Goal: Information Seeking & Learning: Find contact information

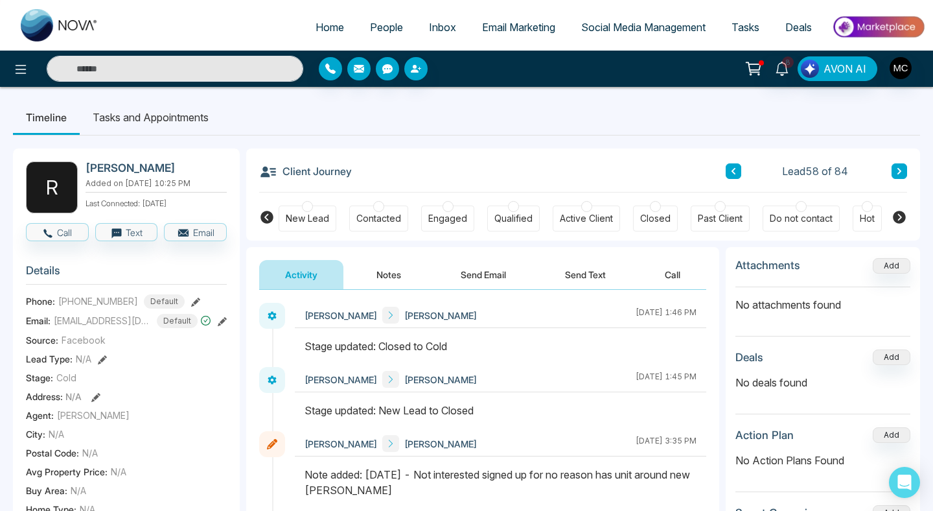
click at [360, 32] on link "People" at bounding box center [386, 27] width 59 height 25
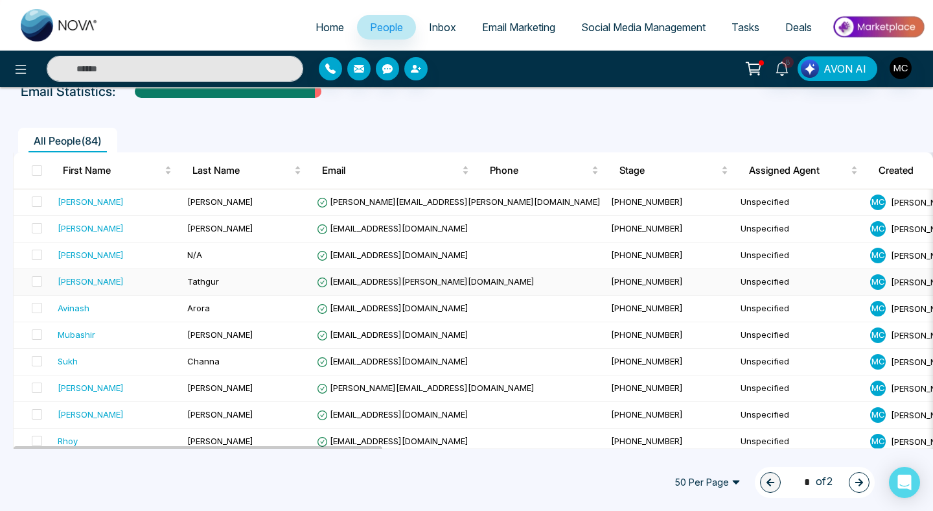
scroll to position [77, 0]
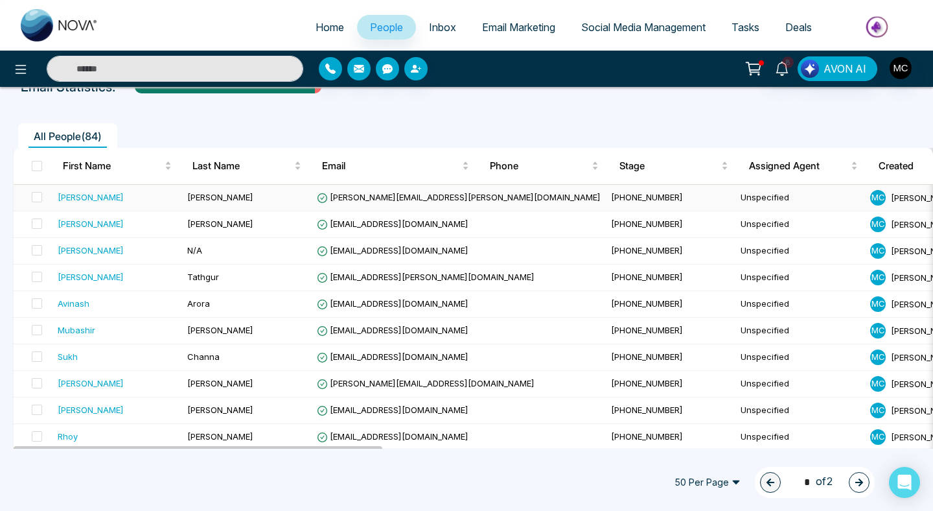
click at [261, 202] on td "[PERSON_NAME]" at bounding box center [247, 198] width 130 height 27
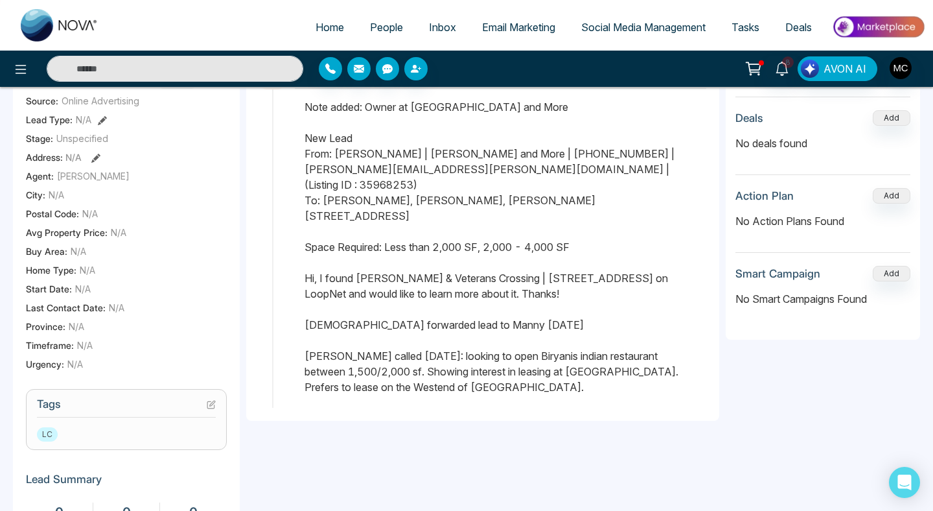
scroll to position [236, 0]
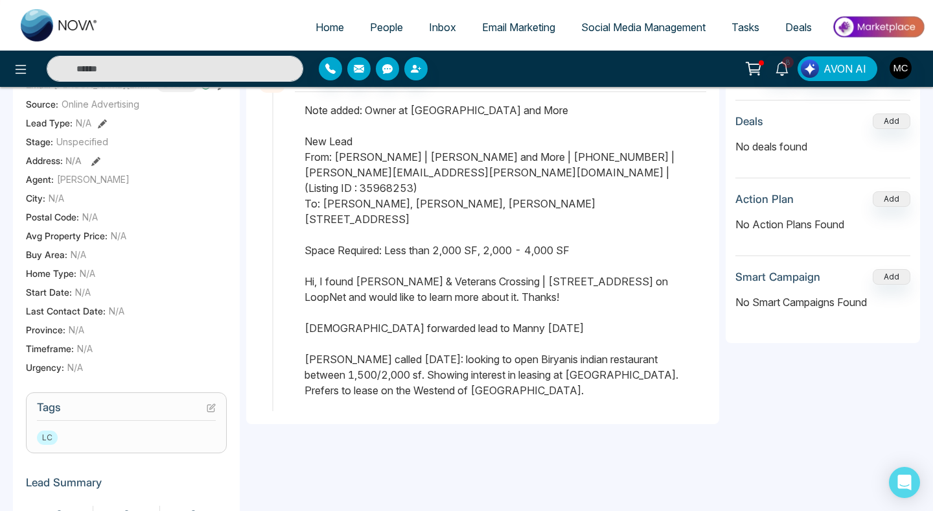
drag, startPoint x: 500, startPoint y: 386, endPoint x: 298, endPoint y: 339, distance: 206.9
click at [298, 339] on div at bounding box center [501, 256] width 412 height 308
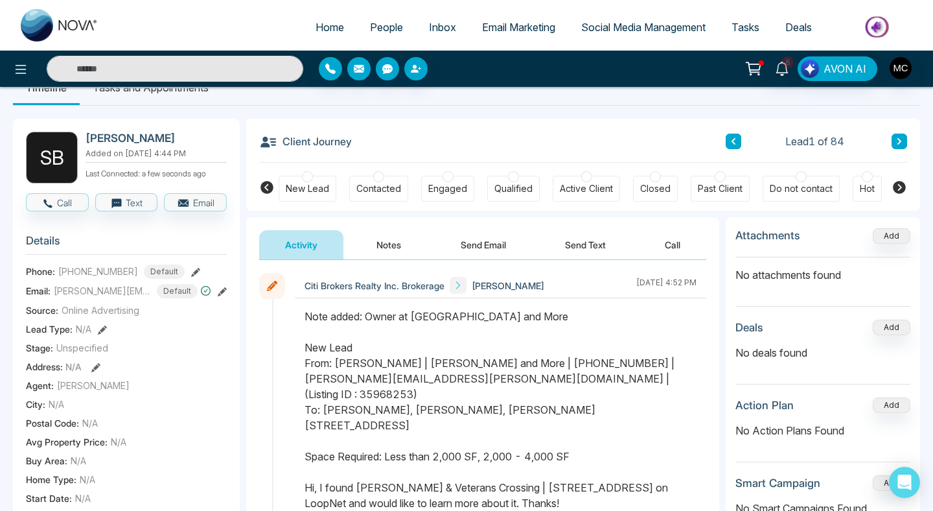
scroll to position [53, 0]
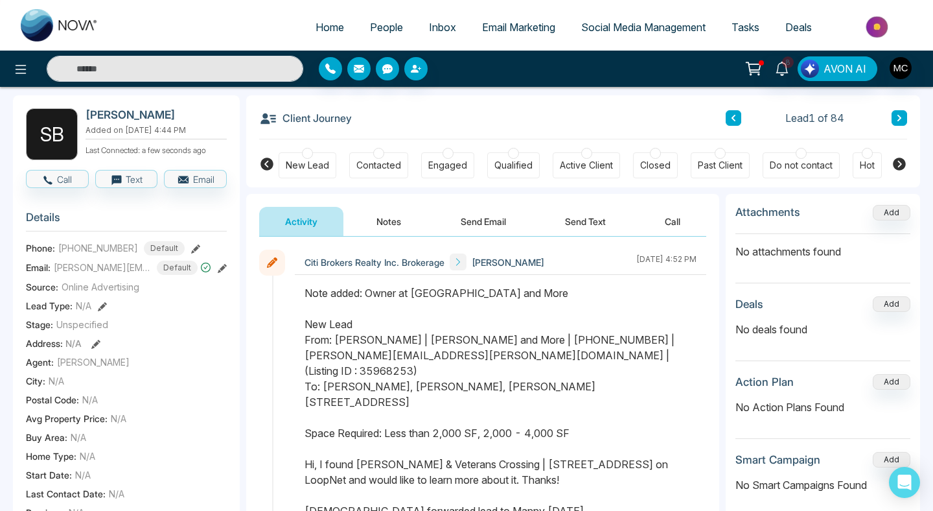
click at [122, 110] on h2 "[PERSON_NAME]" at bounding box center [154, 114] width 136 height 13
copy h2 "[PERSON_NAME]"
click at [104, 255] on span "[PHONE_NUMBER]" at bounding box center [98, 248] width 80 height 14
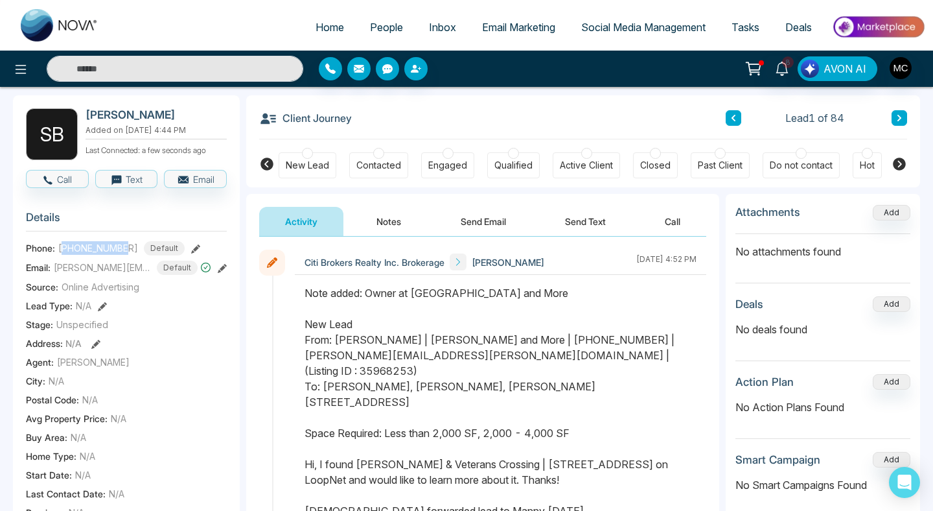
click at [104, 255] on span "[PHONE_NUMBER]" at bounding box center [98, 248] width 80 height 14
copy span "16476885055"
click at [105, 274] on span "[PERSON_NAME][EMAIL_ADDRESS][PERSON_NAME][DOMAIN_NAME]" at bounding box center [102, 268] width 97 height 14
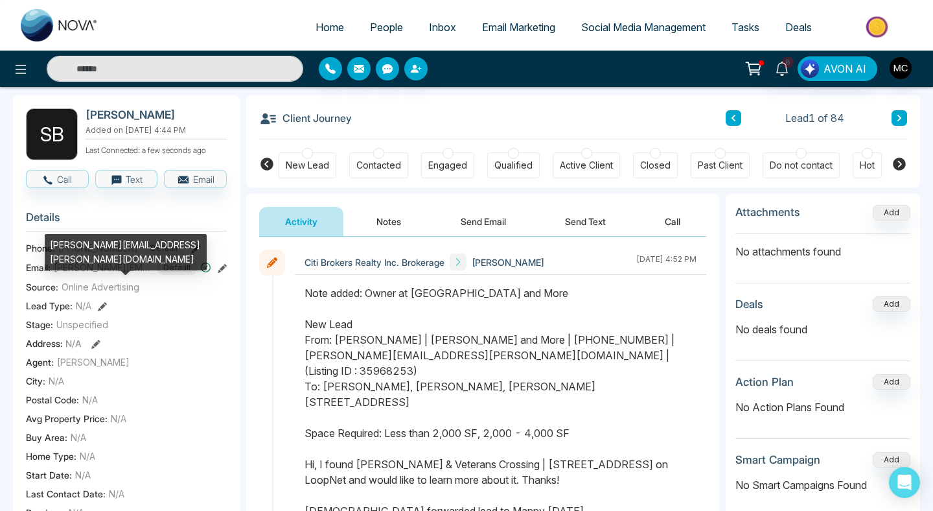
click at [100, 246] on div "[PERSON_NAME][EMAIL_ADDRESS][PERSON_NAME][DOMAIN_NAME]" at bounding box center [126, 252] width 162 height 36
copy div "[PERSON_NAME][EMAIL_ADDRESS][PERSON_NAME][DOMAIN_NAME]"
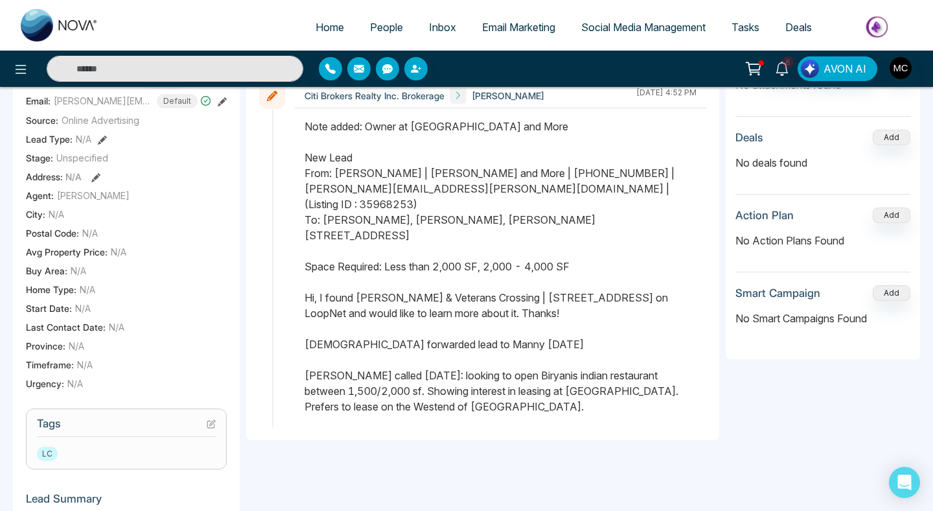
scroll to position [229, 0]
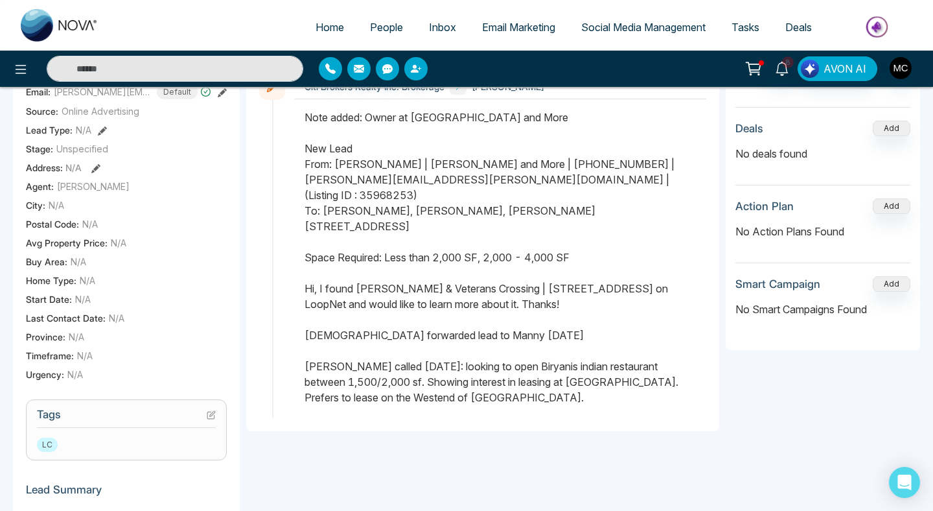
drag, startPoint x: 486, startPoint y: 383, endPoint x: 299, endPoint y: 348, distance: 190.5
click at [299, 348] on div at bounding box center [501, 264] width 412 height 308
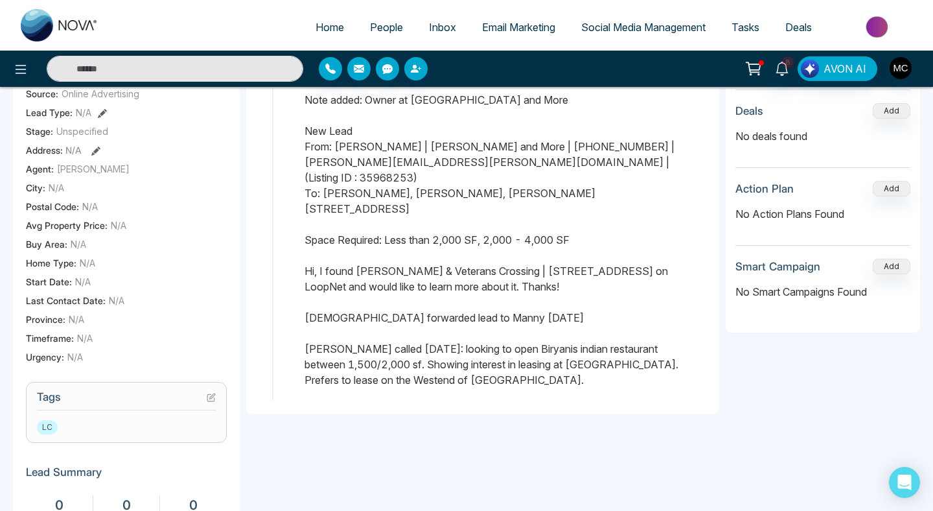
scroll to position [0, 0]
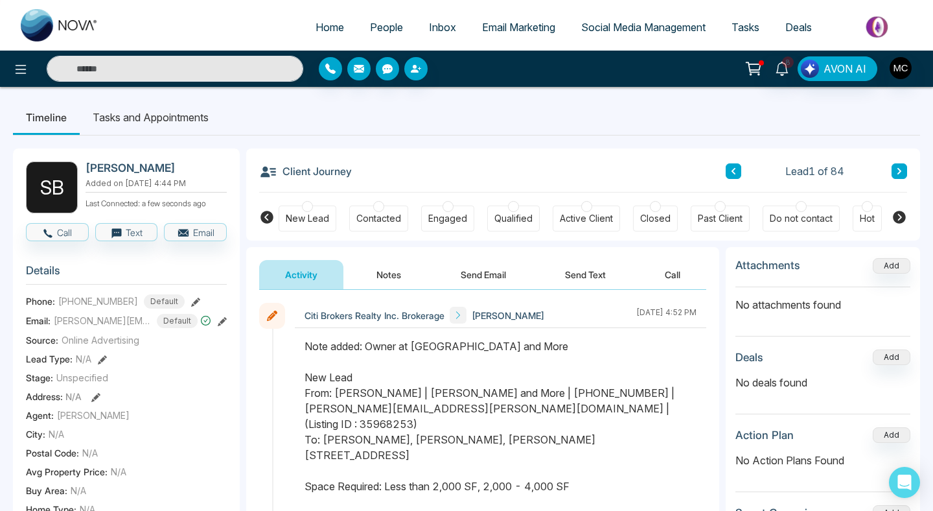
click at [901, 178] on button at bounding box center [900, 171] width 16 height 16
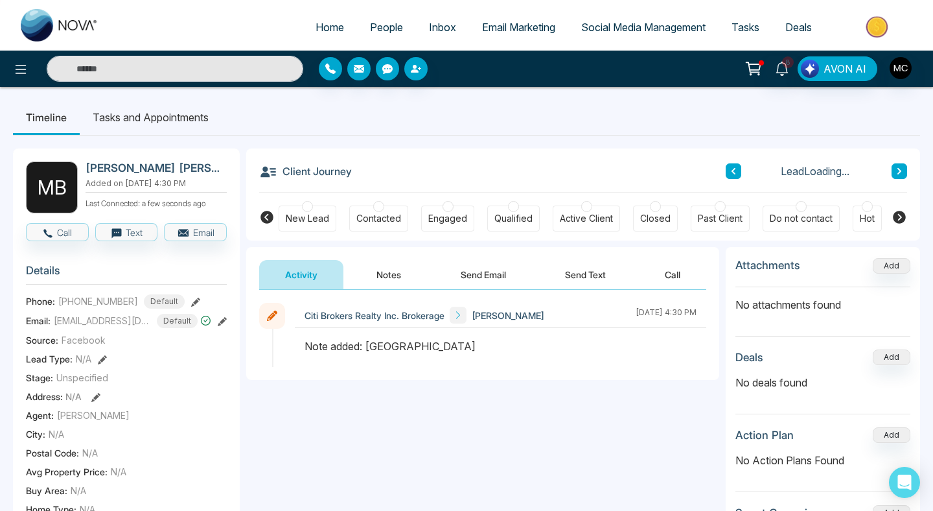
click at [901, 178] on button at bounding box center [900, 171] width 16 height 16
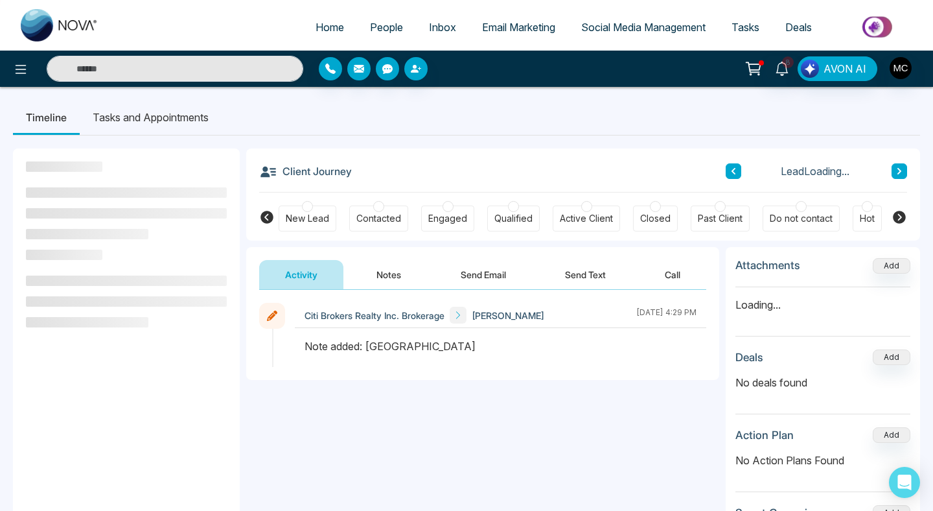
click at [901, 178] on button at bounding box center [900, 171] width 16 height 16
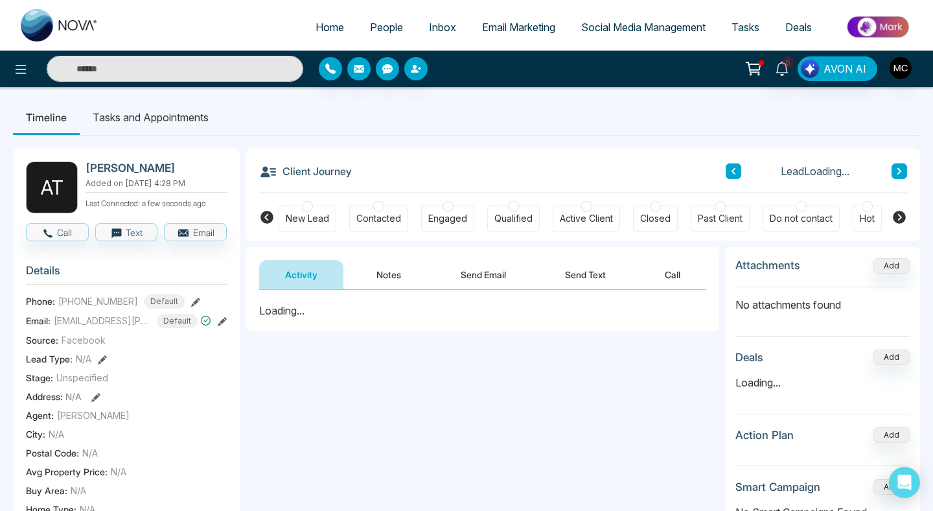
click at [901, 178] on button at bounding box center [900, 171] width 16 height 16
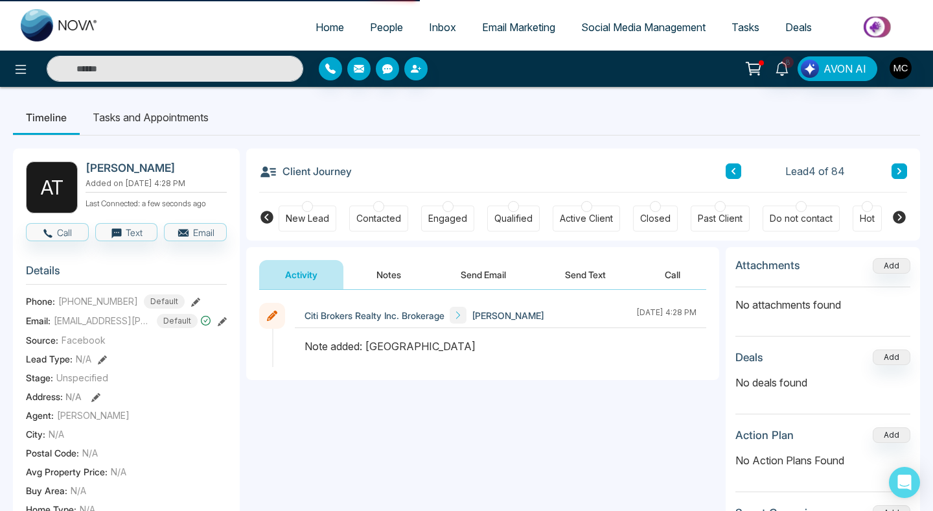
click at [901, 178] on button at bounding box center [900, 171] width 16 height 16
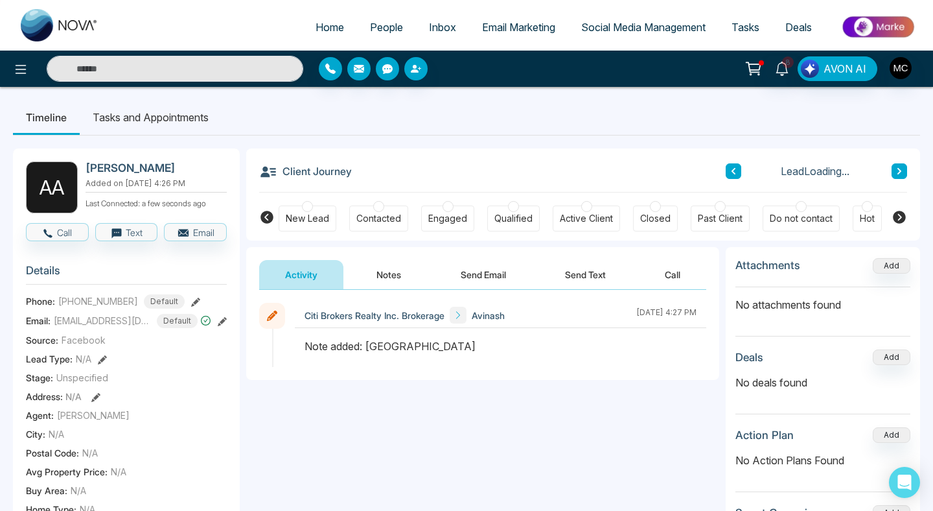
click at [891, 176] on div "Lead Loading..." at bounding box center [816, 171] width 181 height 16
click at [893, 176] on button at bounding box center [900, 171] width 16 height 16
click at [375, 32] on span "People" at bounding box center [386, 27] width 33 height 13
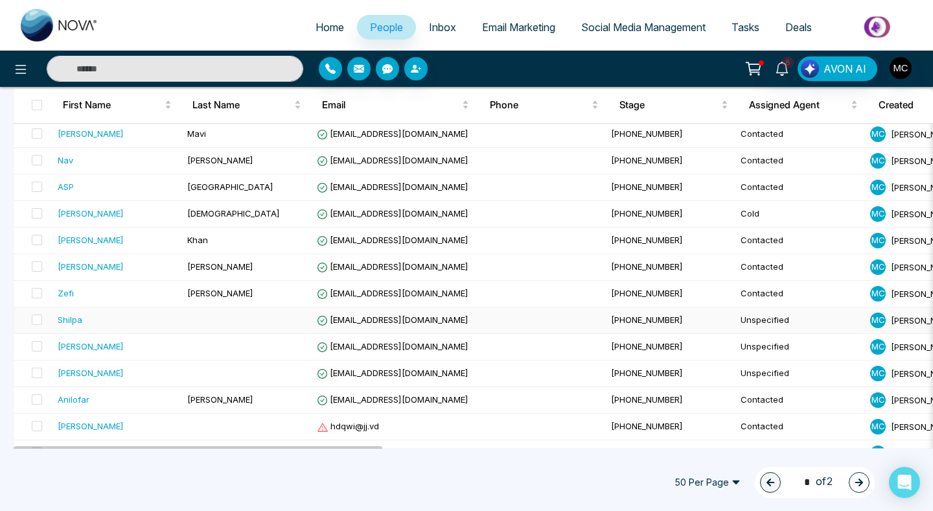
scroll to position [898, 0]
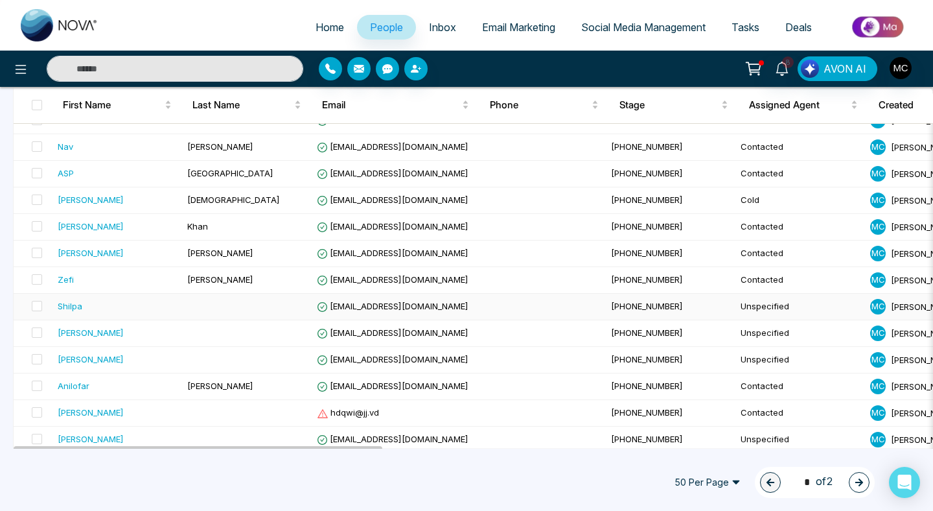
click at [334, 307] on span "[EMAIL_ADDRESS][DOMAIN_NAME]" at bounding box center [393, 306] width 152 height 10
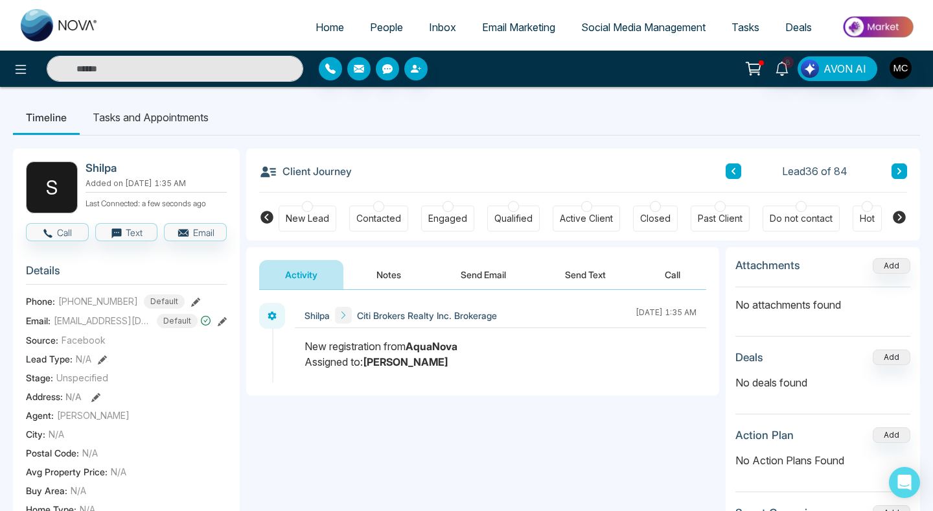
click at [904, 159] on div "Client Journey Lead 36 of 84" at bounding box center [583, 170] width 648 height 44
click at [904, 163] on button at bounding box center [900, 171] width 16 height 16
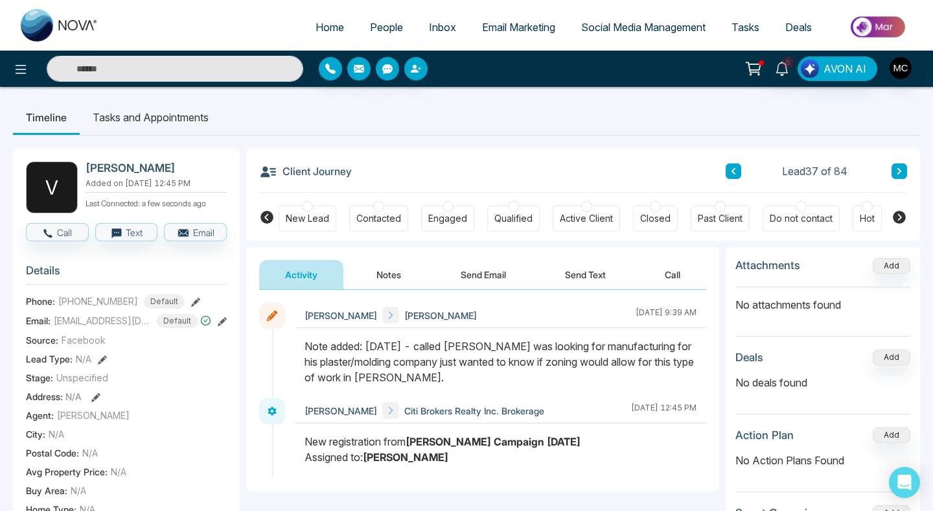
click at [903, 163] on button at bounding box center [900, 171] width 16 height 16
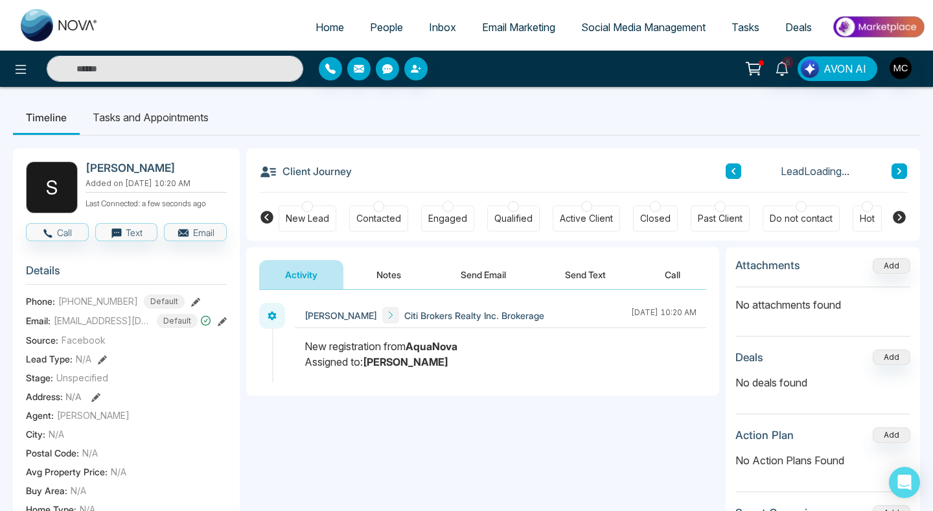
click at [903, 163] on button at bounding box center [900, 171] width 16 height 16
click at [898, 172] on icon at bounding box center [899, 171] width 6 height 8
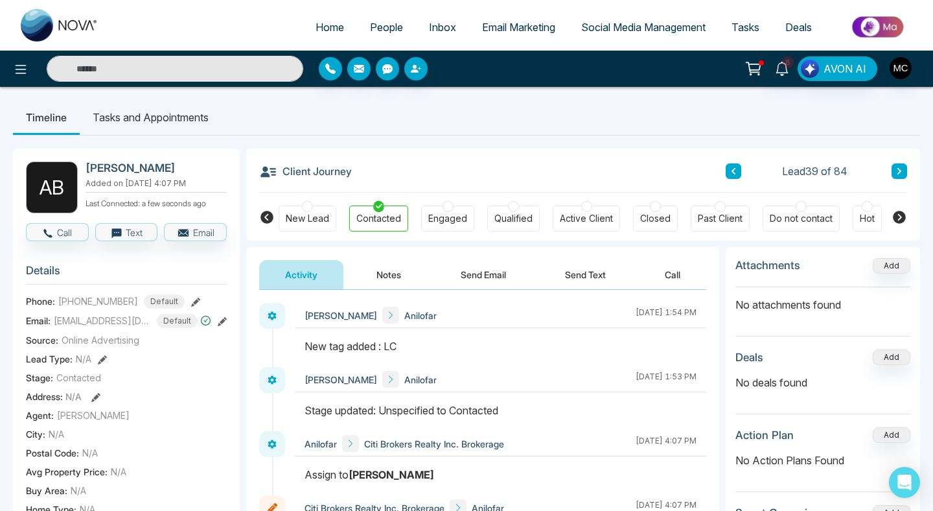
click at [143, 169] on h2 "[PERSON_NAME]" at bounding box center [154, 167] width 136 height 13
copy h2 "[PERSON_NAME]"
click at [900, 176] on button at bounding box center [900, 171] width 16 height 16
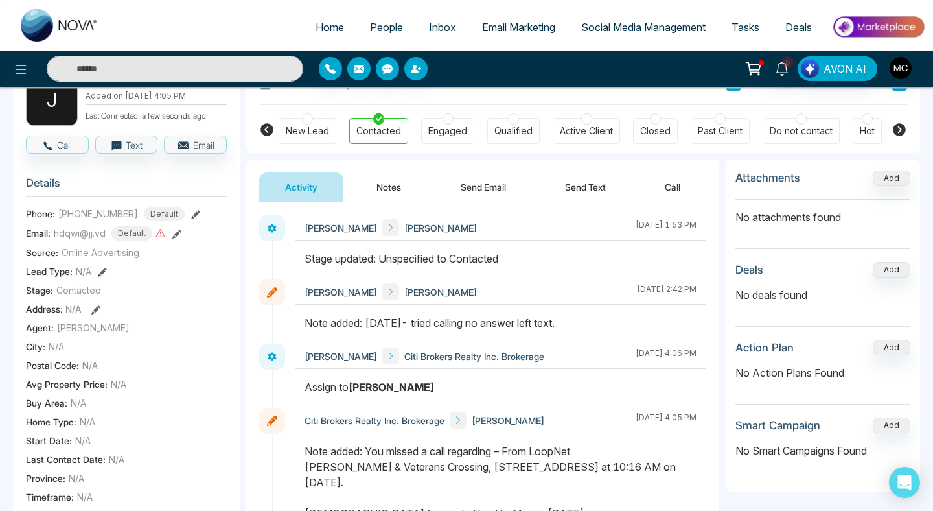
scroll to position [47, 0]
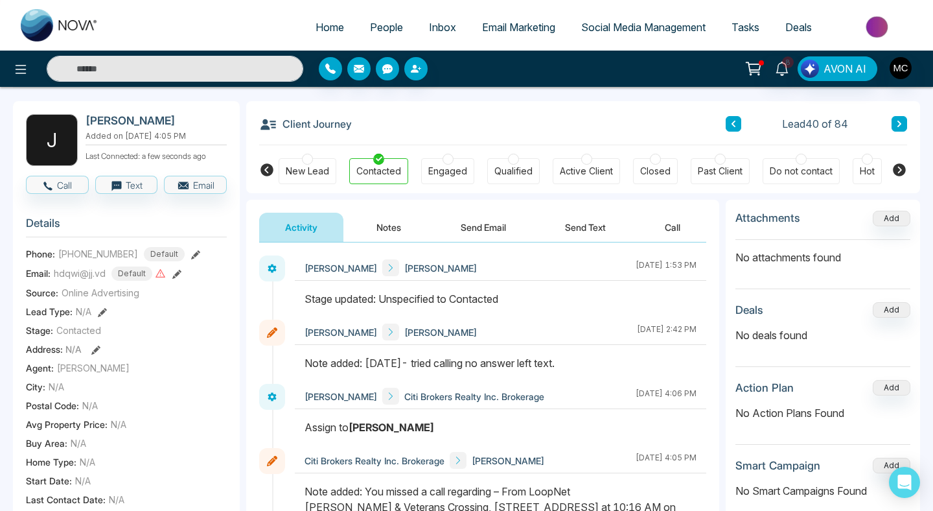
click at [109, 115] on h2 "[PERSON_NAME]" at bounding box center [154, 120] width 136 height 13
copy h2 "[PERSON_NAME]"
click at [110, 256] on span "[PHONE_NUMBER]" at bounding box center [98, 254] width 80 height 14
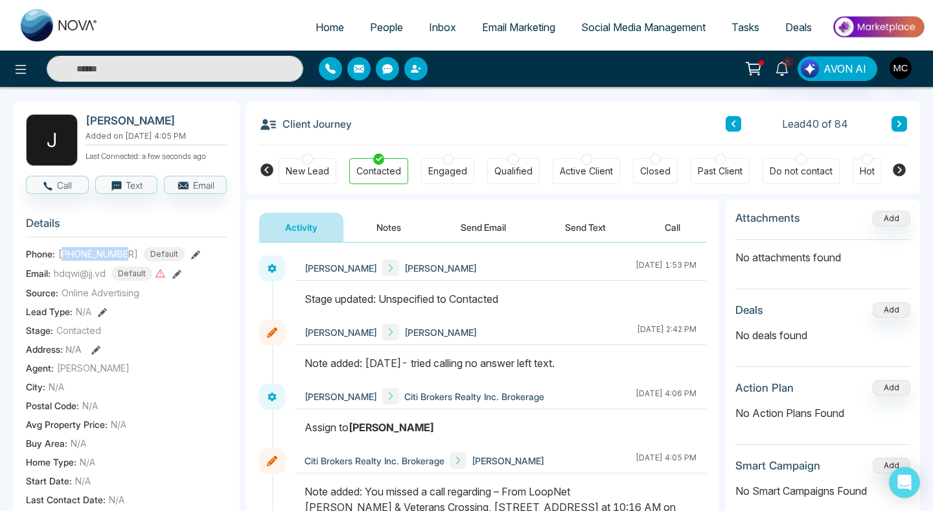
copy span "16478188744"
click at [95, 274] on span "hdqwi@jj.vd" at bounding box center [80, 273] width 52 height 14
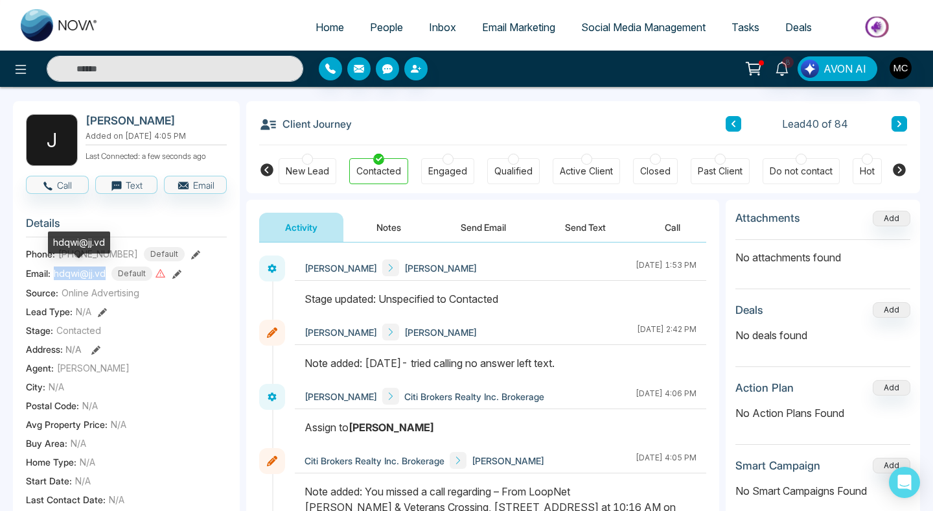
click at [95, 274] on span "hdqwi@jj.vd" at bounding box center [80, 273] width 52 height 14
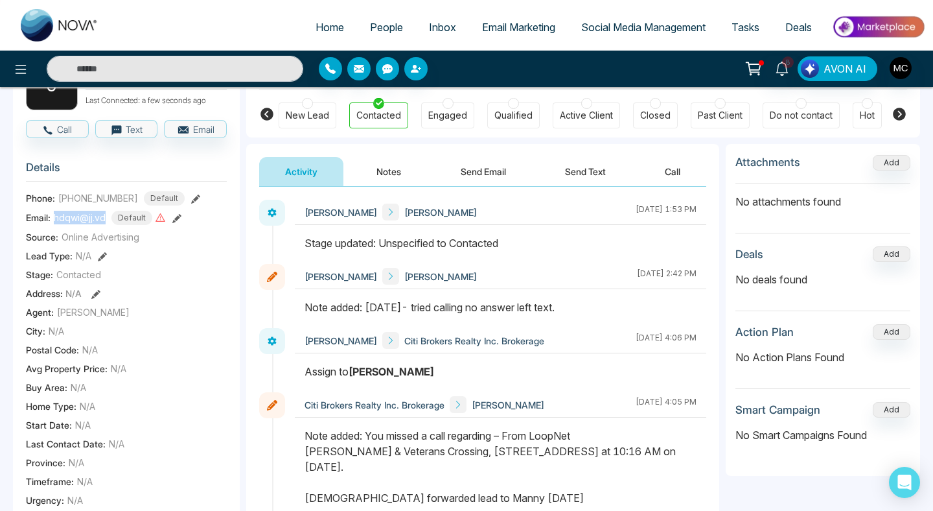
scroll to position [228, 0]
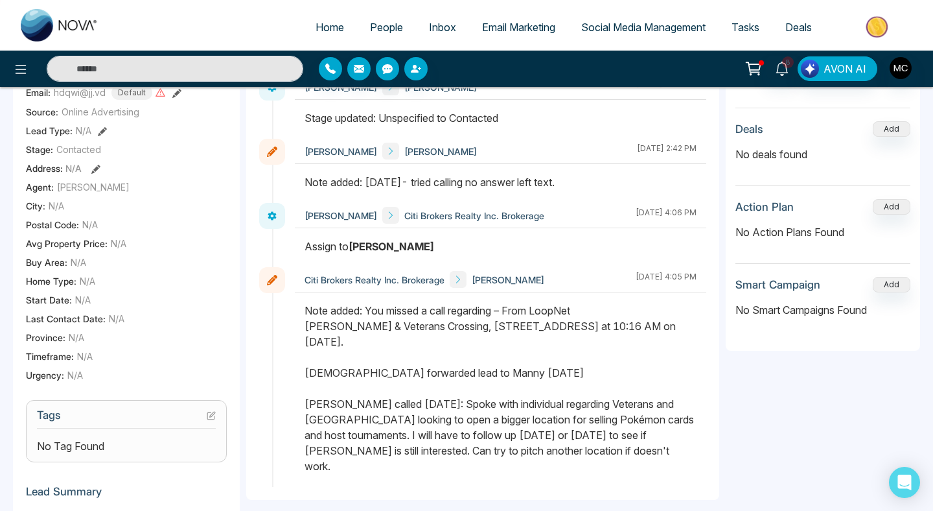
drag, startPoint x: 612, startPoint y: 461, endPoint x: 303, endPoint y: 405, distance: 314.1
click at [303, 405] on div at bounding box center [501, 395] width 412 height 184
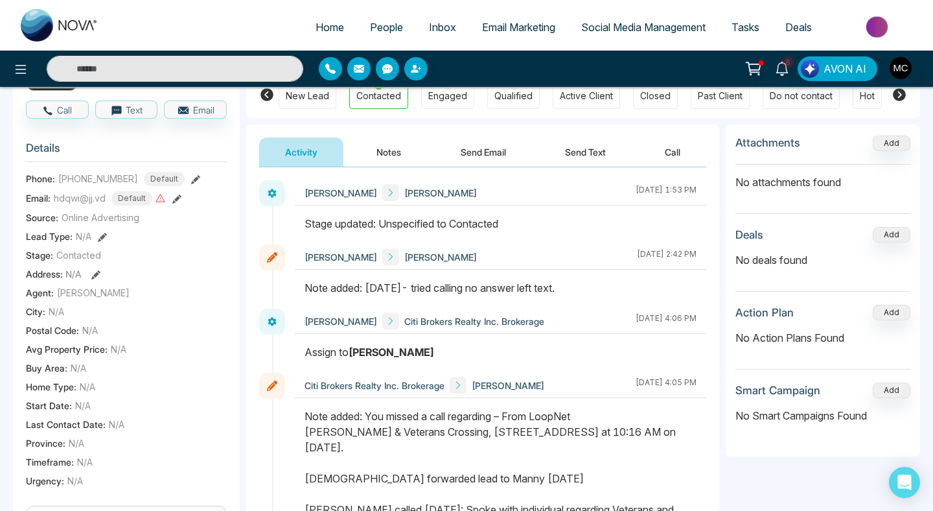
scroll to position [0, 0]
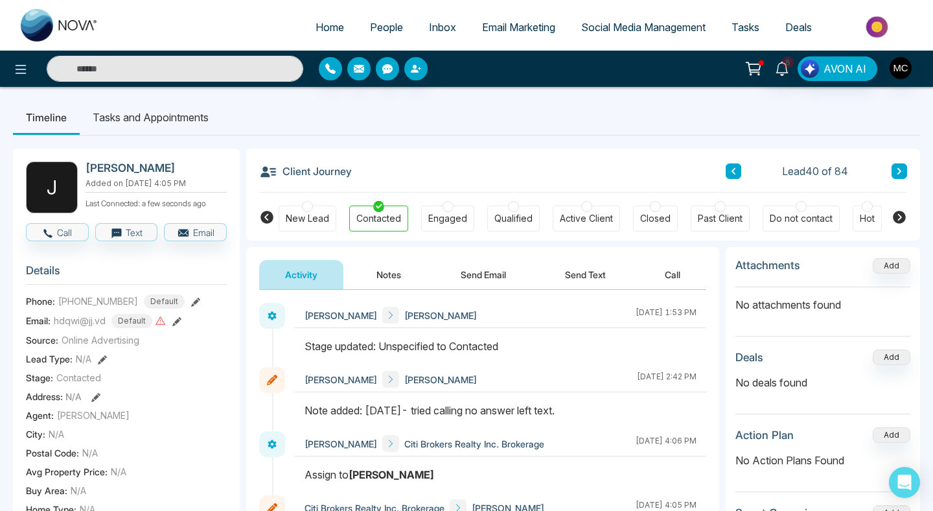
click at [898, 176] on button at bounding box center [900, 171] width 16 height 16
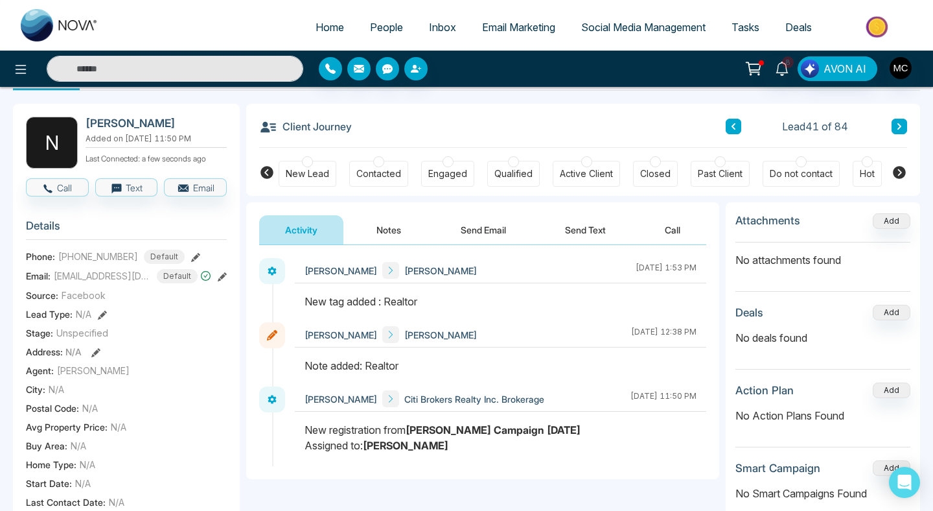
scroll to position [44, 0]
click at [894, 130] on button at bounding box center [900, 127] width 16 height 16
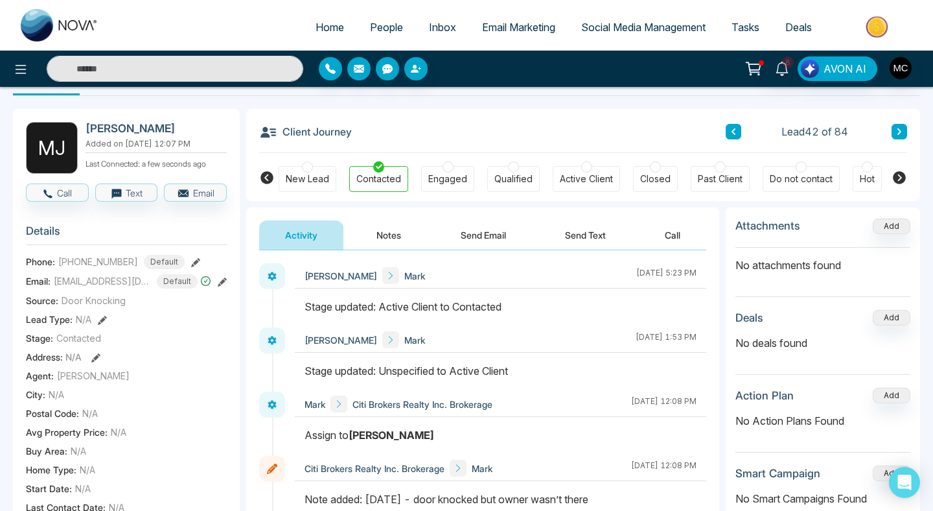
scroll to position [39, 0]
click at [898, 139] on button at bounding box center [900, 132] width 16 height 16
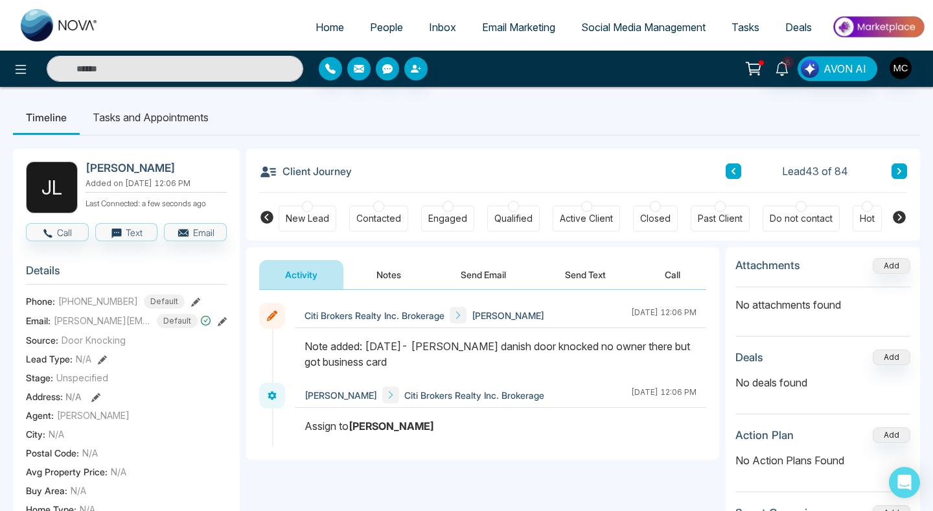
click at [900, 172] on icon at bounding box center [900, 171] width 4 height 6
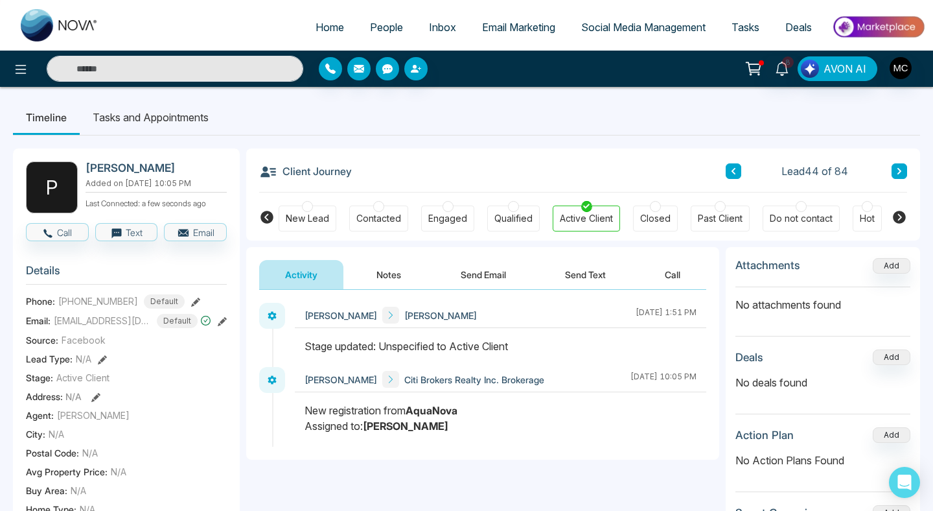
click at [902, 164] on button at bounding box center [900, 171] width 16 height 16
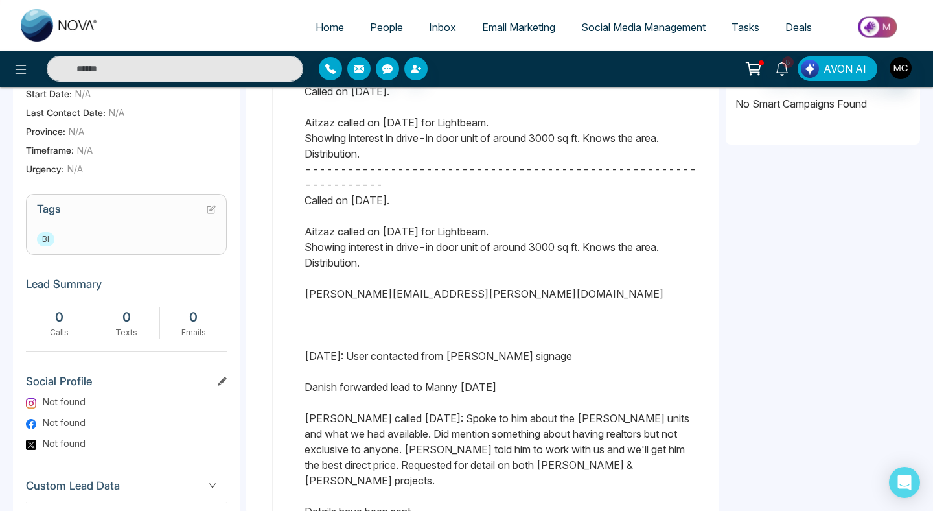
scroll to position [464, 0]
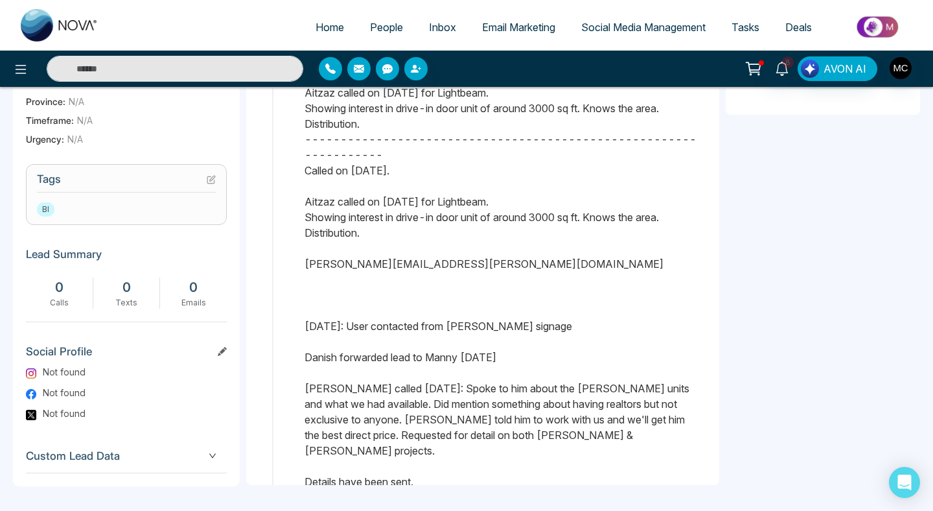
drag, startPoint x: 597, startPoint y: 425, endPoint x: 304, endPoint y: 354, distance: 301.3
click at [304, 354] on div at bounding box center [501, 184] width 412 height 635
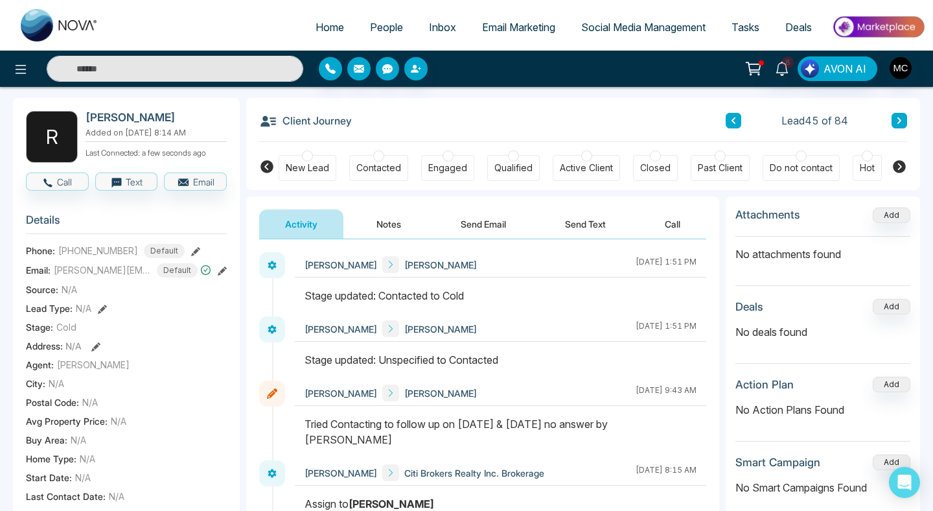
scroll to position [8, 0]
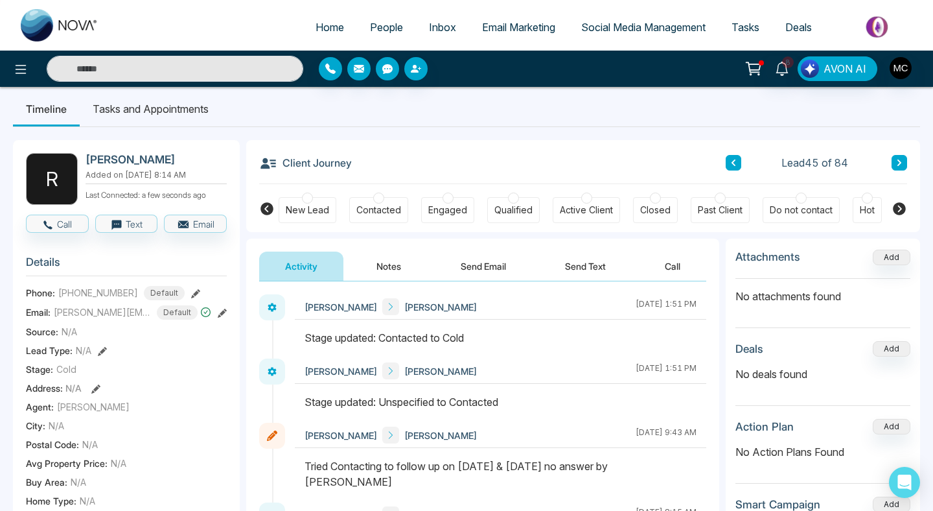
click at [898, 161] on icon at bounding box center [899, 163] width 6 height 8
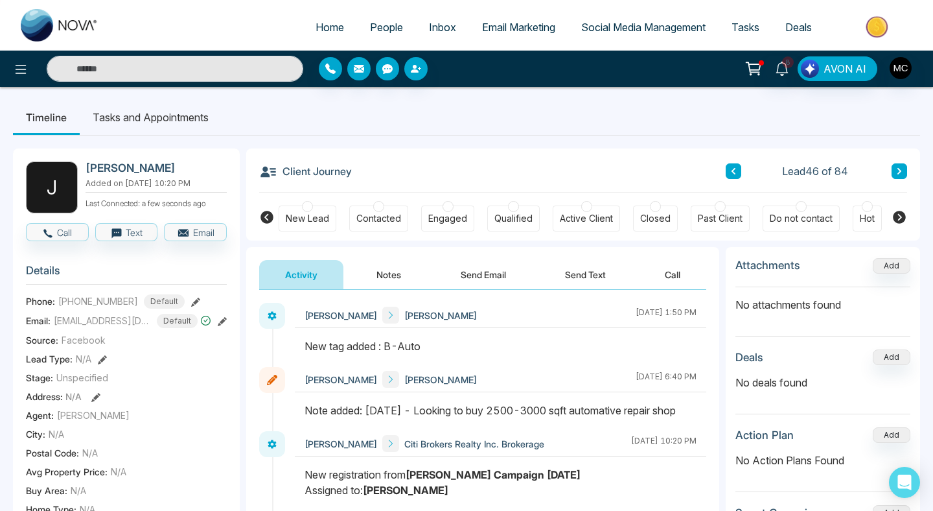
click at [899, 178] on button at bounding box center [900, 171] width 16 height 16
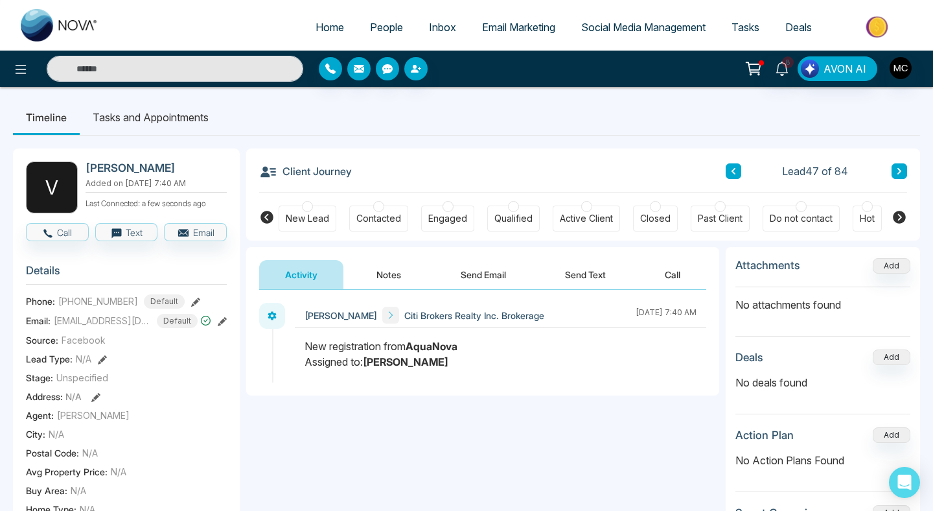
click at [896, 170] on icon at bounding box center [899, 171] width 6 height 8
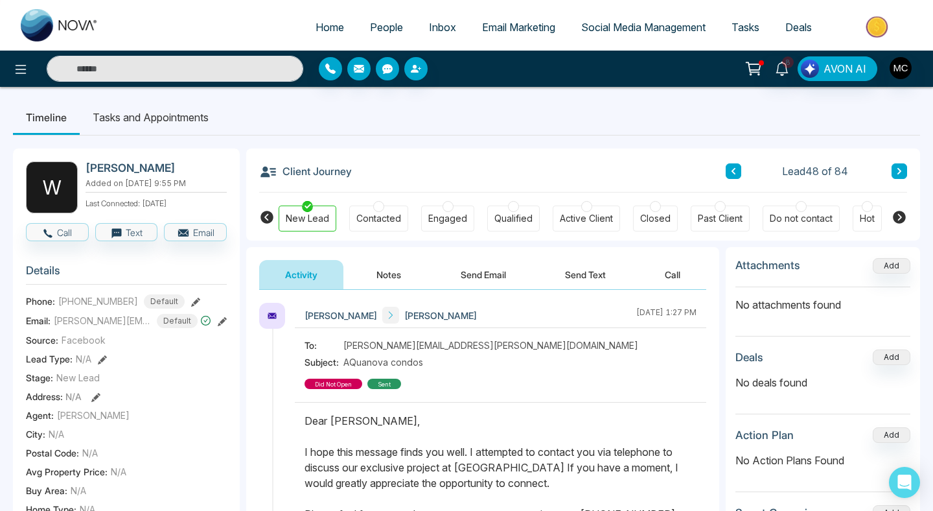
click at [898, 174] on icon at bounding box center [900, 171] width 4 height 6
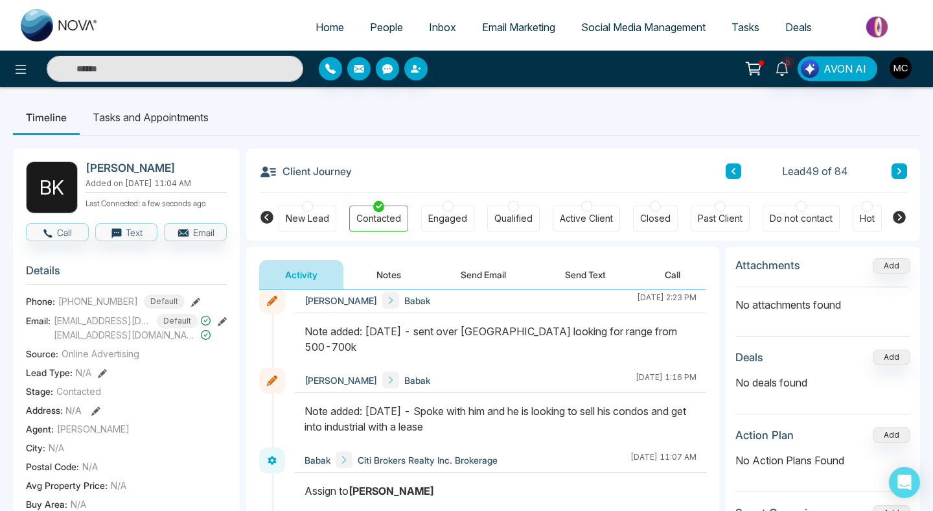
scroll to position [301, 0]
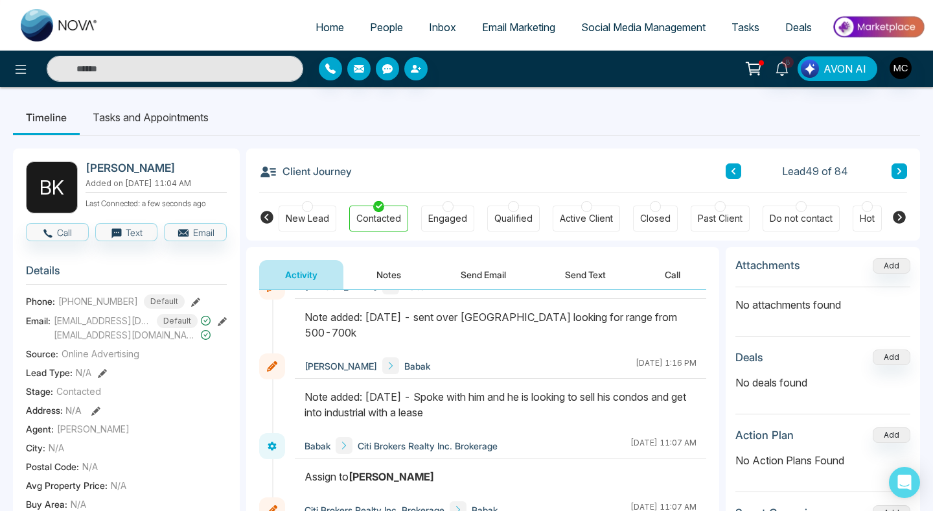
click at [894, 171] on button at bounding box center [900, 171] width 16 height 16
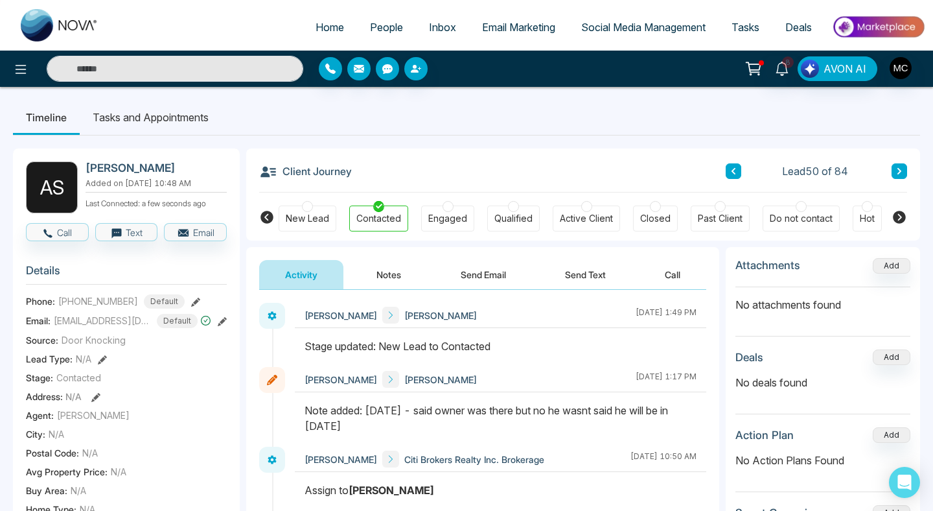
click at [898, 172] on icon at bounding box center [899, 171] width 6 height 8
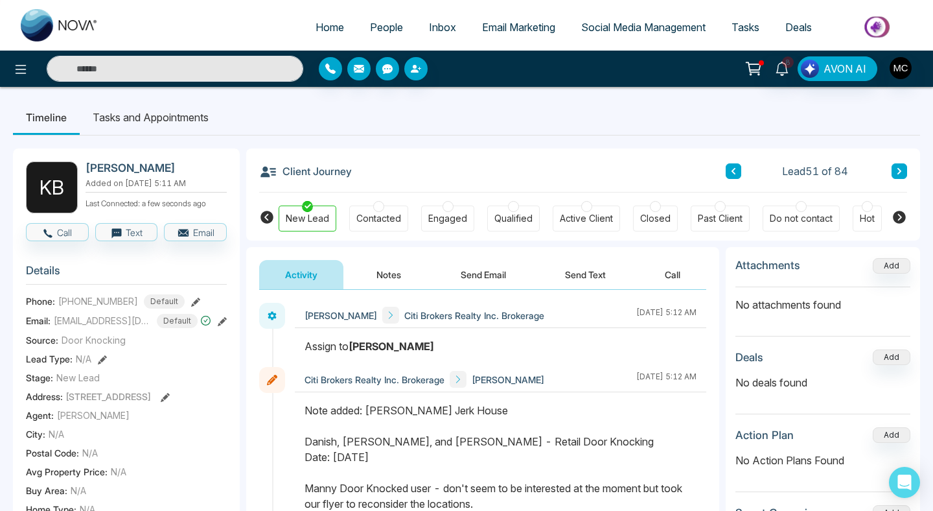
click at [904, 173] on button at bounding box center [900, 171] width 16 height 16
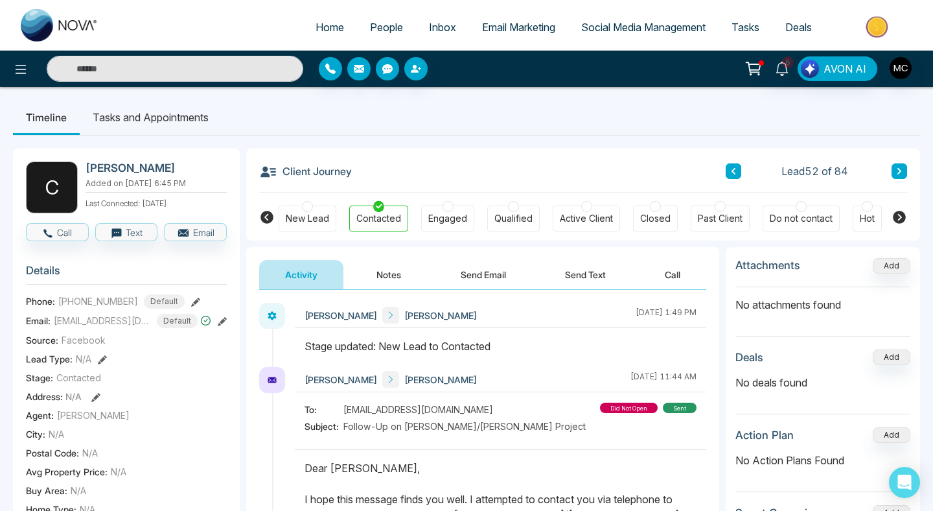
click at [895, 171] on button at bounding box center [900, 171] width 16 height 16
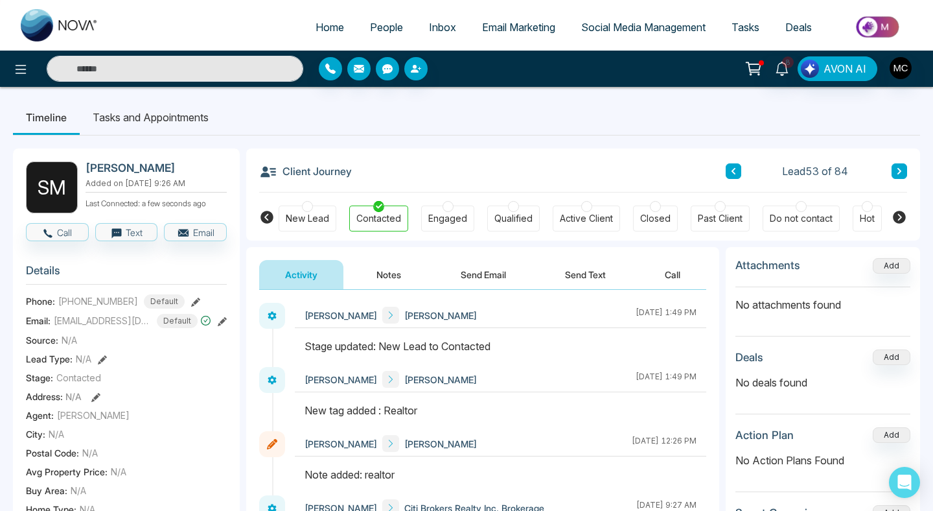
click at [894, 174] on button at bounding box center [900, 171] width 16 height 16
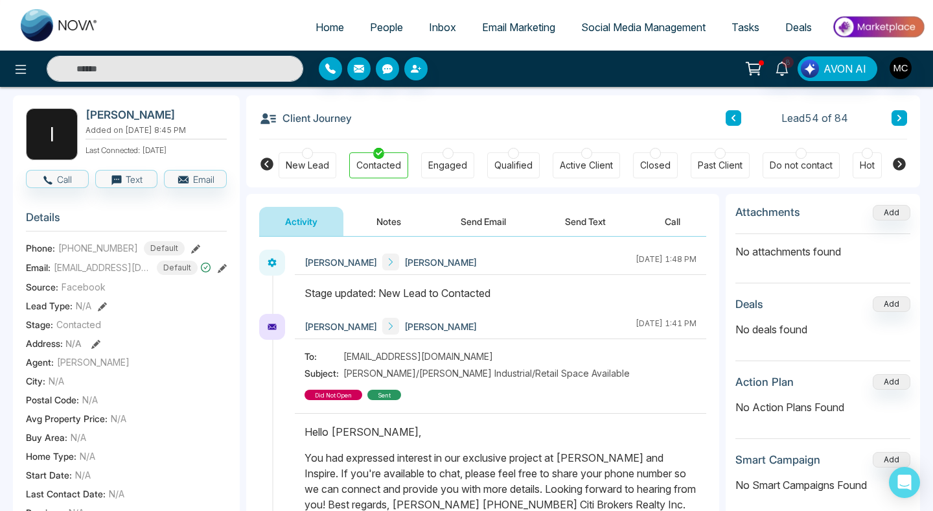
scroll to position [41, 0]
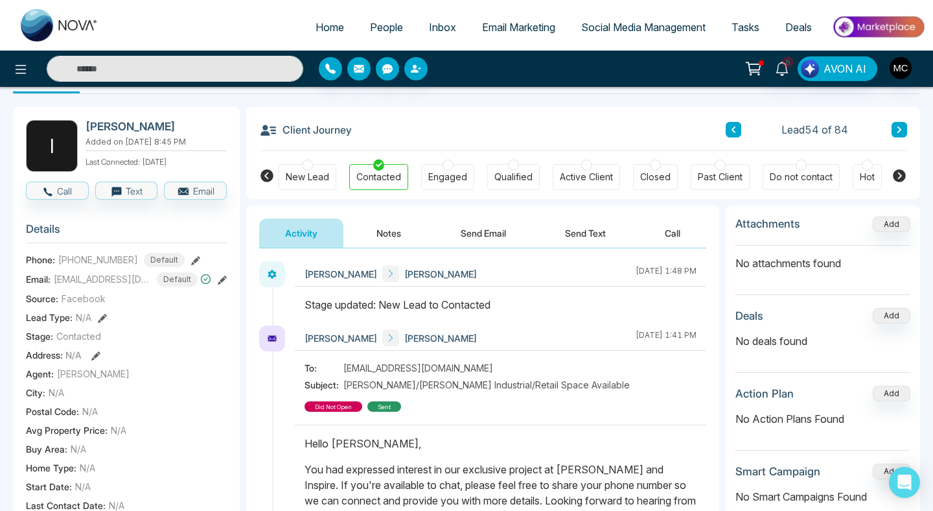
click at [896, 176] on icon at bounding box center [899, 175] width 13 height 13
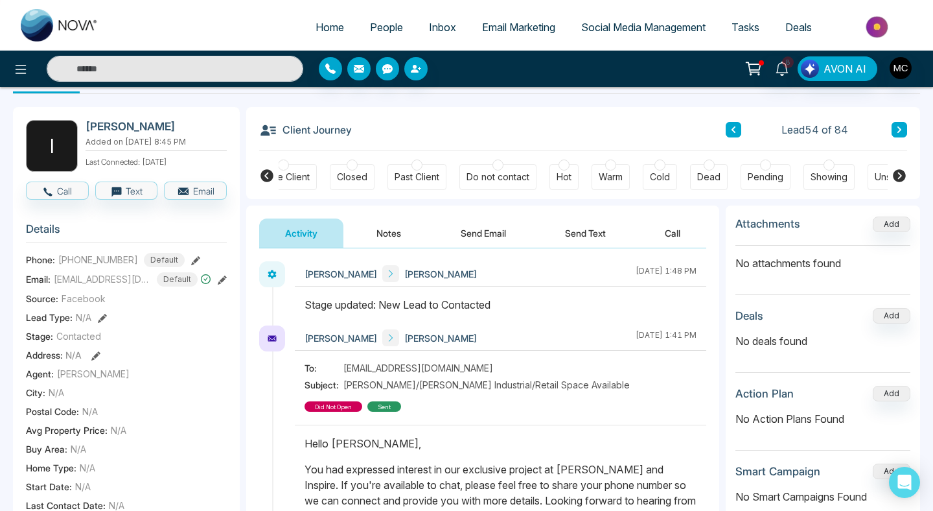
scroll to position [0, 305]
click at [895, 132] on button at bounding box center [900, 130] width 16 height 16
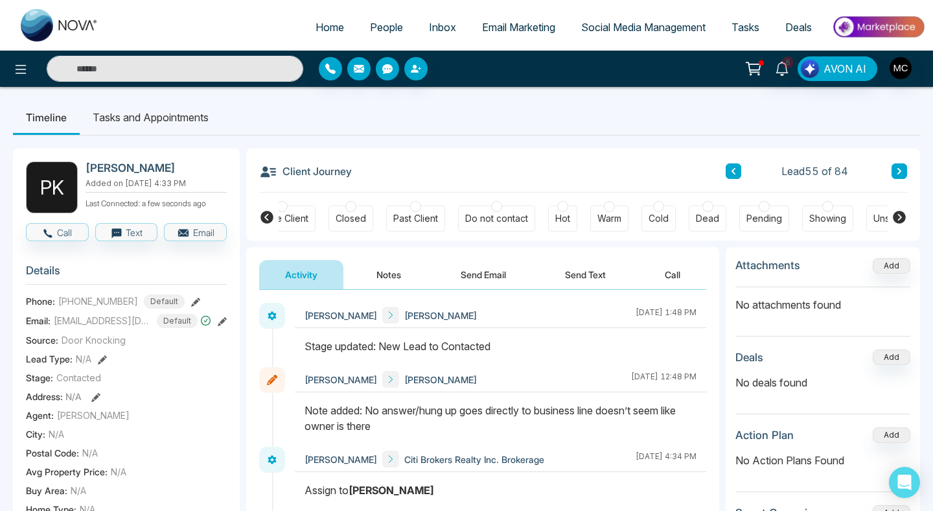
click at [899, 174] on icon at bounding box center [900, 171] width 4 height 6
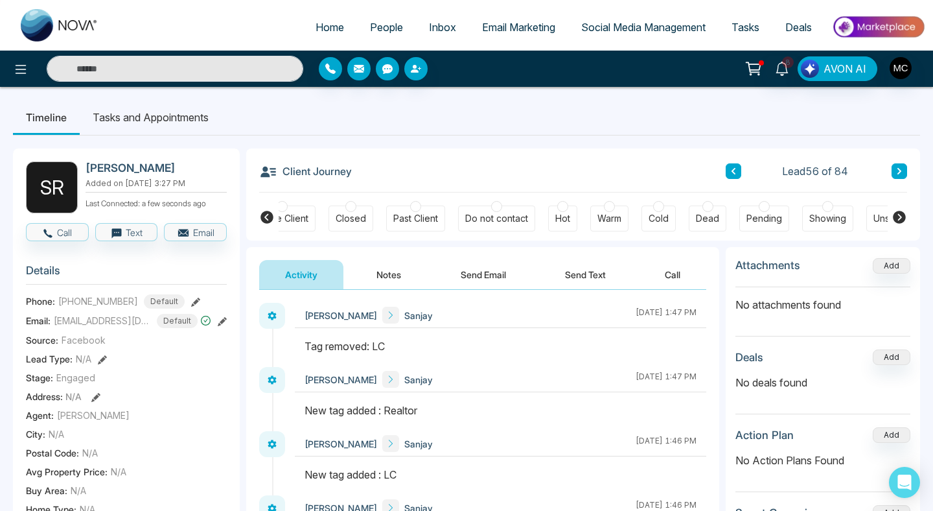
click at [901, 172] on icon at bounding box center [899, 171] width 6 height 8
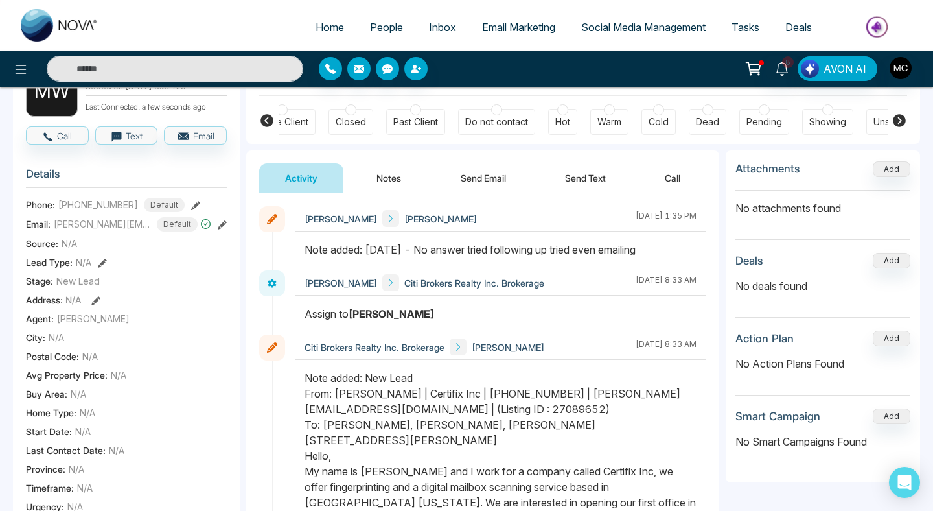
scroll to position [86, 0]
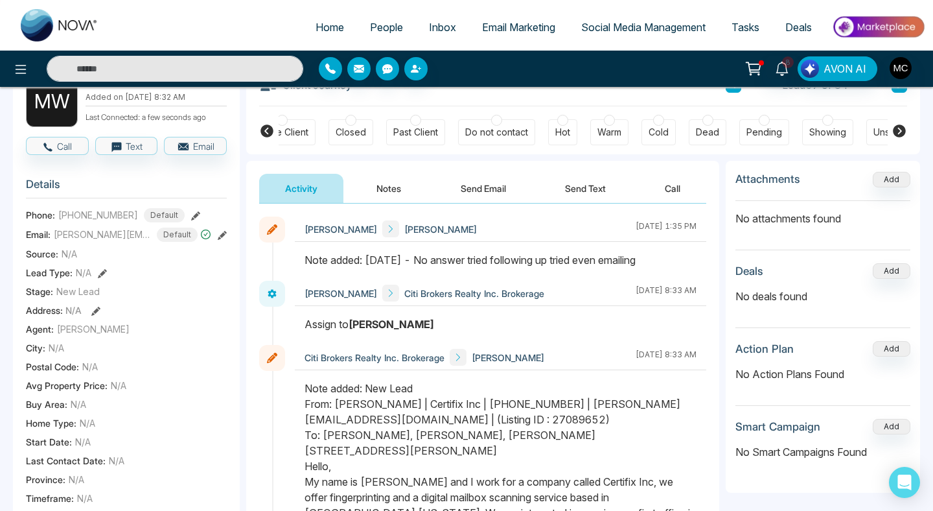
click at [86, 208] on span "[PHONE_NUMBER]" at bounding box center [98, 215] width 80 height 14
click at [89, 211] on span "[PHONE_NUMBER]" at bounding box center [98, 215] width 80 height 14
copy span "16576000990"
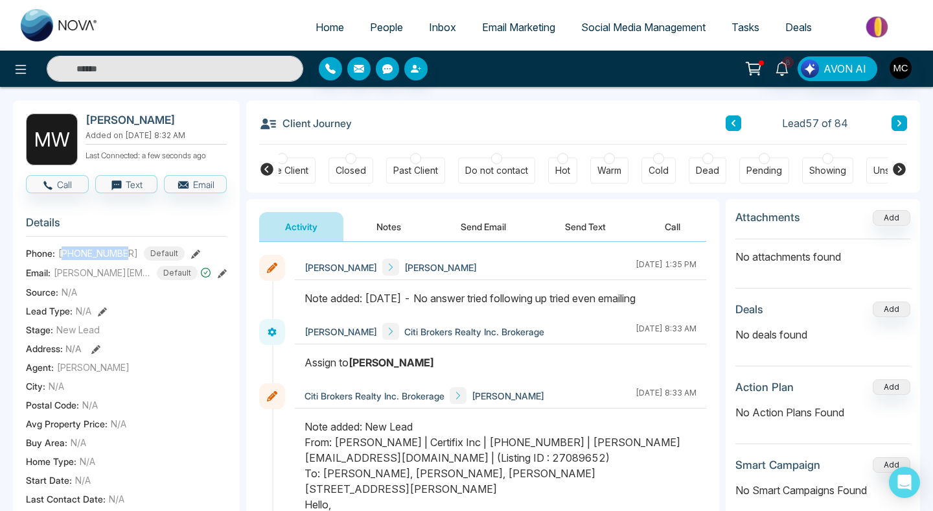
scroll to position [41, 0]
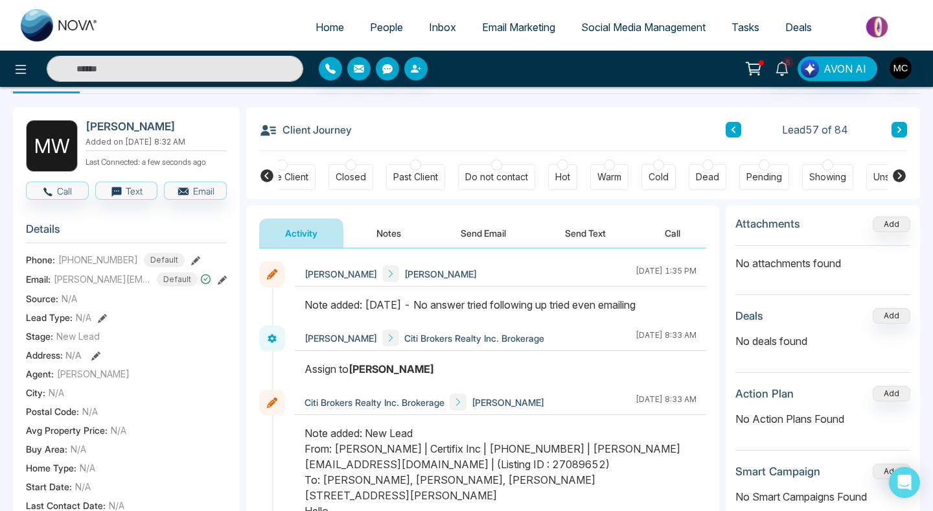
click at [115, 130] on h2 "[PERSON_NAME]" at bounding box center [154, 126] width 136 height 13
copy h2 "[PERSON_NAME]"
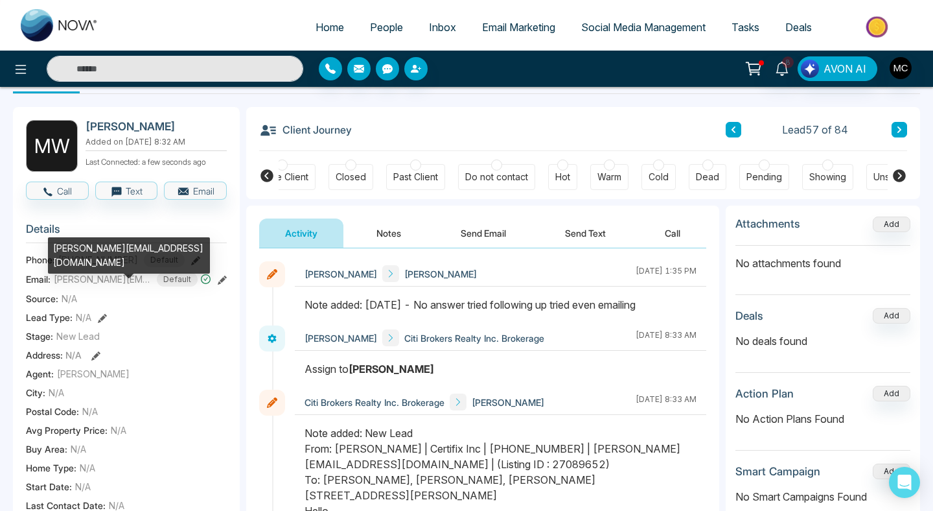
click at [106, 262] on div "[PERSON_NAME][EMAIL_ADDRESS][DOMAIN_NAME]" at bounding box center [129, 259] width 162 height 45
click at [117, 282] on span "[PERSON_NAME][EMAIL_ADDRESS][DOMAIN_NAME]" at bounding box center [102, 279] width 97 height 14
click at [94, 247] on div "[PERSON_NAME][EMAIL_ADDRESS][DOMAIN_NAME]" at bounding box center [129, 255] width 162 height 36
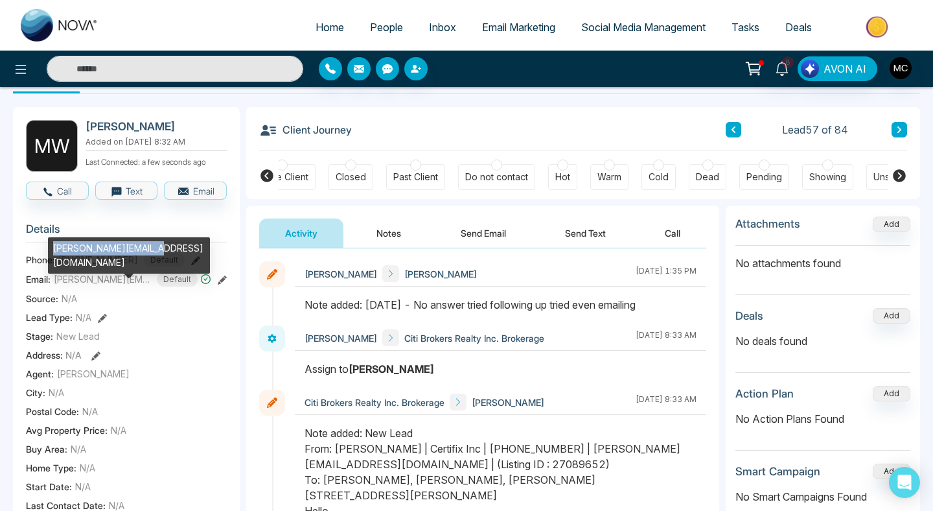
click at [94, 247] on div "[PERSON_NAME][EMAIL_ADDRESS][DOMAIN_NAME]" at bounding box center [129, 255] width 162 height 36
copy div "[PERSON_NAME][EMAIL_ADDRESS][DOMAIN_NAME]"
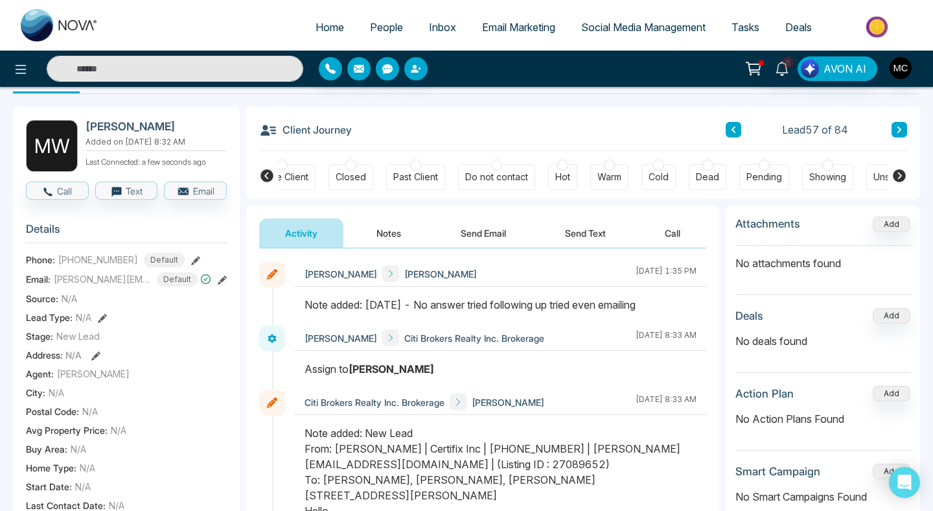
click at [180, 215] on section "Details Phone: [PHONE_NUMBER] Default Email: [PERSON_NAME][EMAIL_ADDRESS][DOMAI…" at bounding box center [126, 393] width 201 height 360
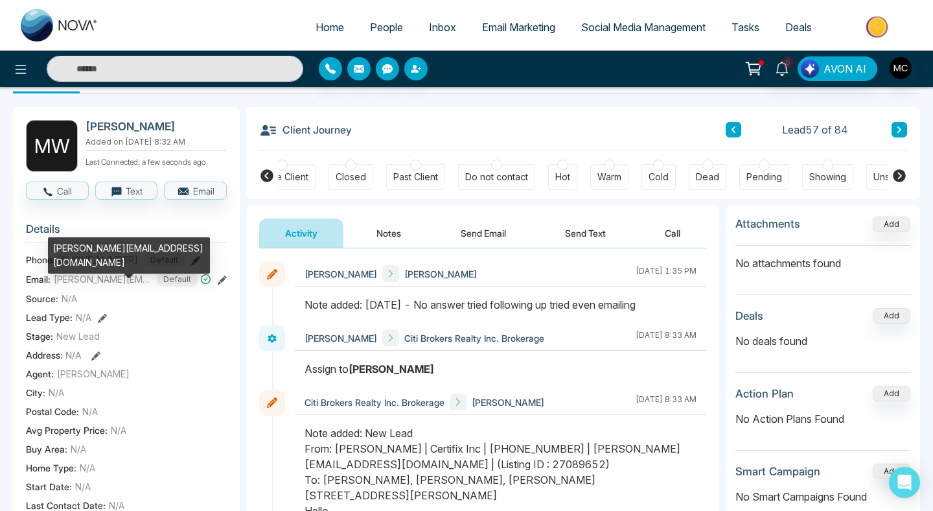
click at [86, 264] on div "[PERSON_NAME][EMAIL_ADDRESS][DOMAIN_NAME]" at bounding box center [129, 259] width 162 height 45
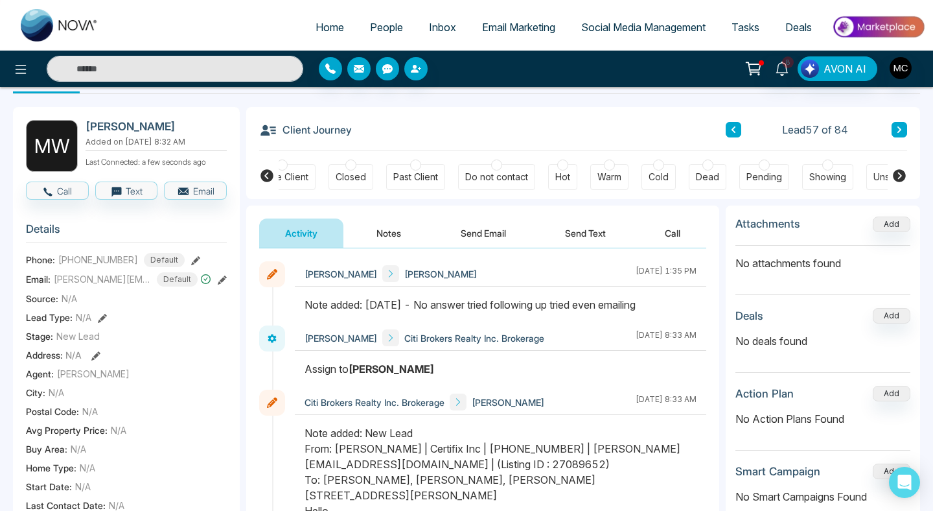
click at [191, 259] on icon at bounding box center [195, 260] width 9 height 9
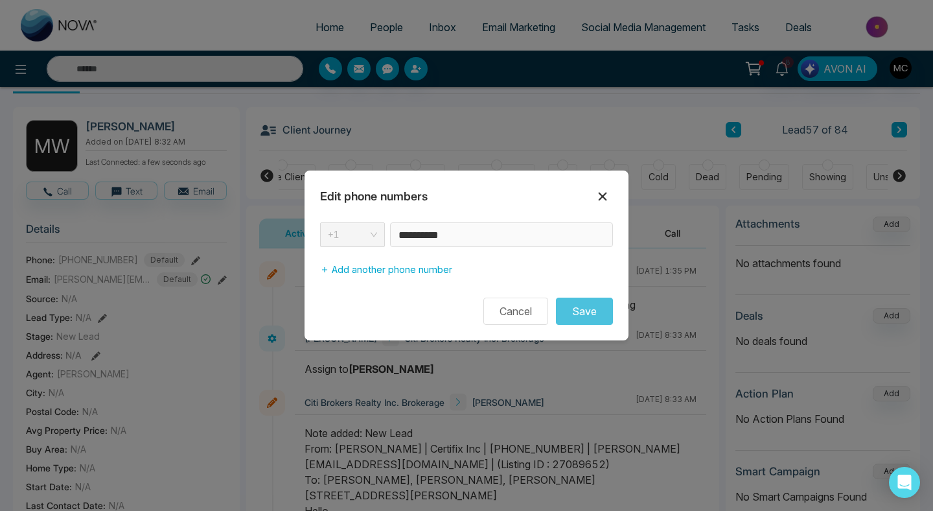
click at [603, 191] on icon at bounding box center [603, 197] width 16 height 16
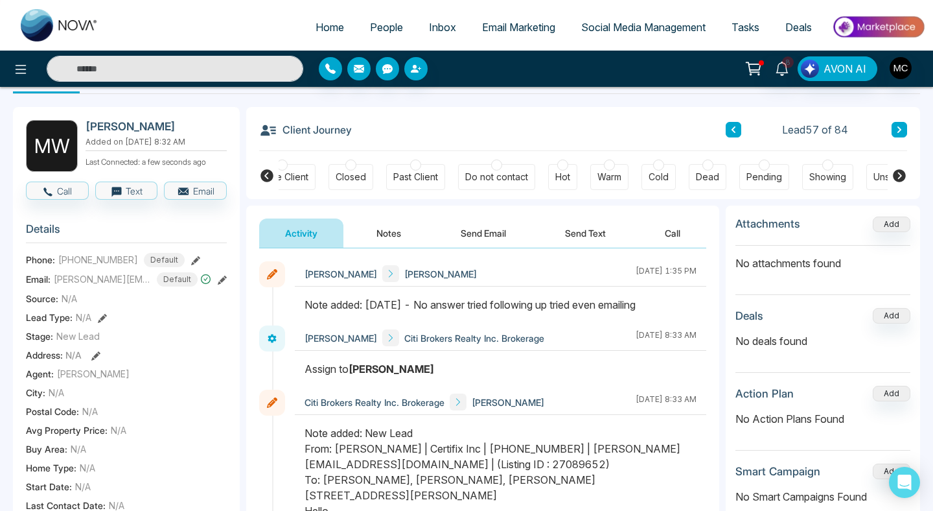
click at [903, 129] on button at bounding box center [900, 130] width 16 height 16
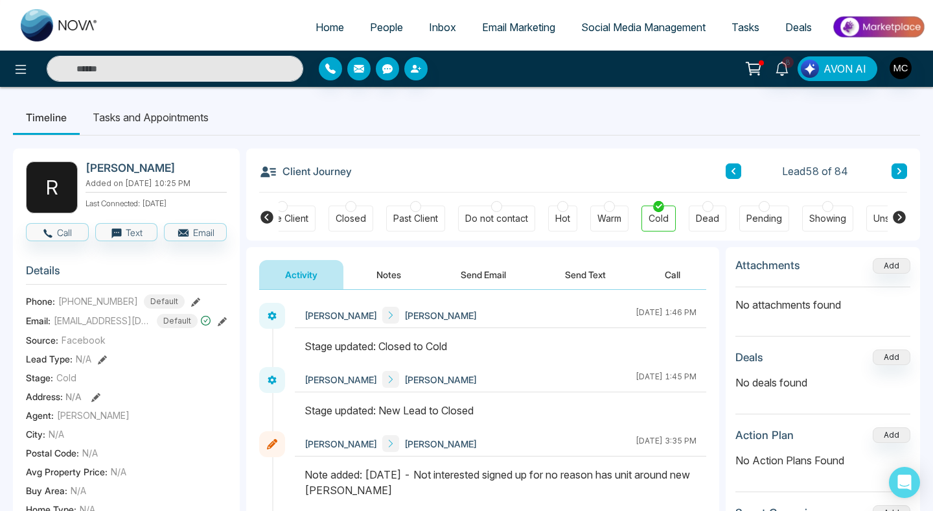
click at [898, 169] on icon at bounding box center [900, 171] width 4 height 6
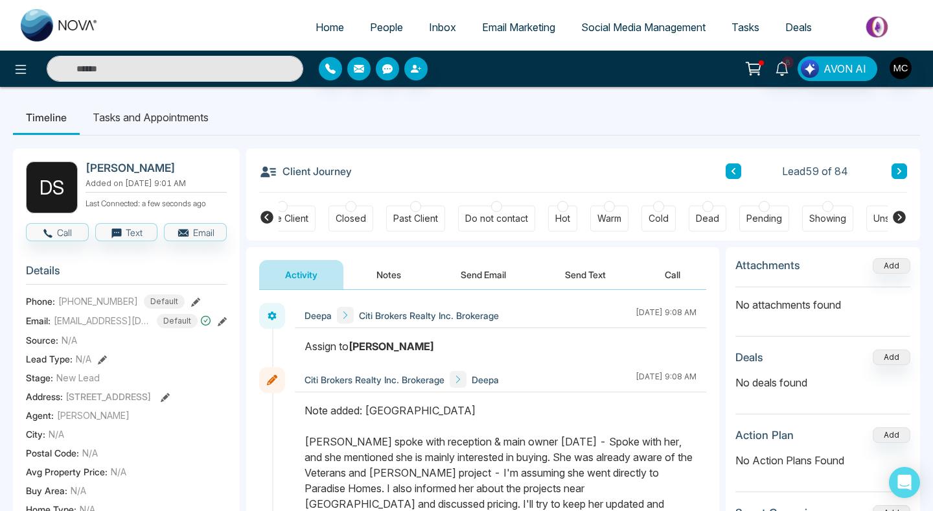
click at [899, 175] on button at bounding box center [900, 171] width 16 height 16
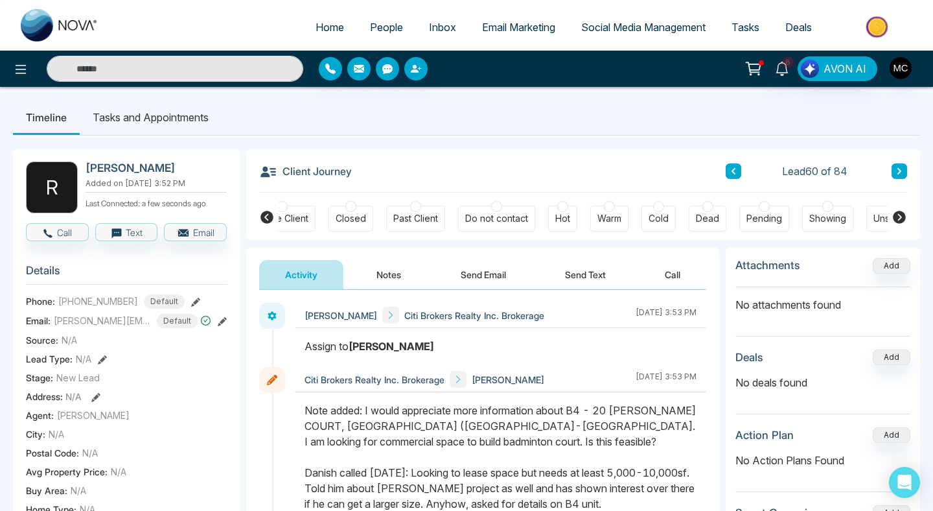
click at [901, 164] on button at bounding box center [900, 171] width 16 height 16
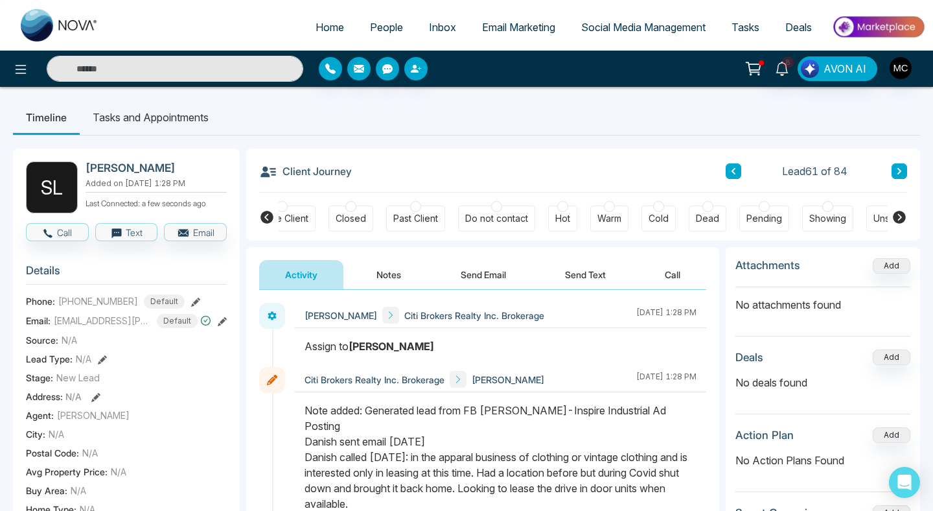
click at [885, 174] on div "Lead 61 of 84" at bounding box center [816, 171] width 181 height 16
click at [892, 174] on button at bounding box center [900, 171] width 16 height 16
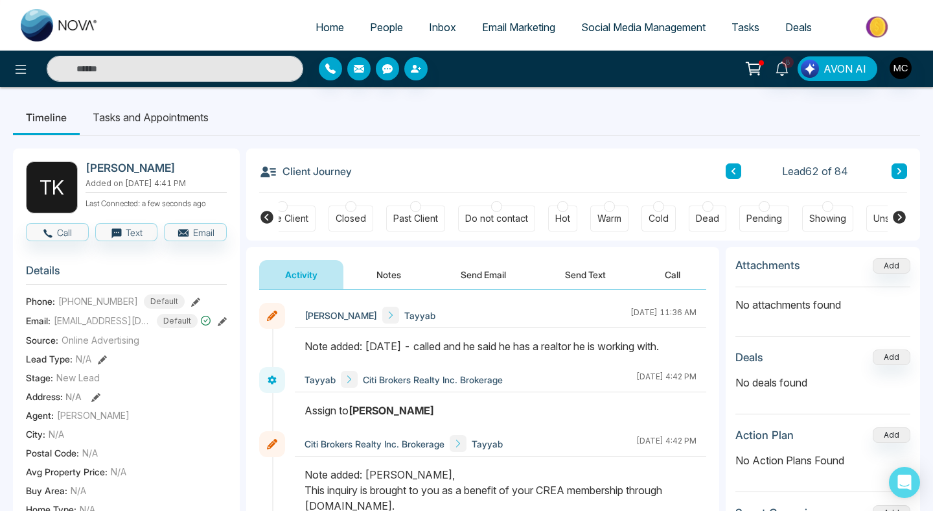
click at [137, 166] on h2 "[PERSON_NAME]" at bounding box center [154, 167] width 136 height 13
copy h2 "[PERSON_NAME]"
click at [119, 302] on span "[PHONE_NUMBER]" at bounding box center [98, 301] width 80 height 14
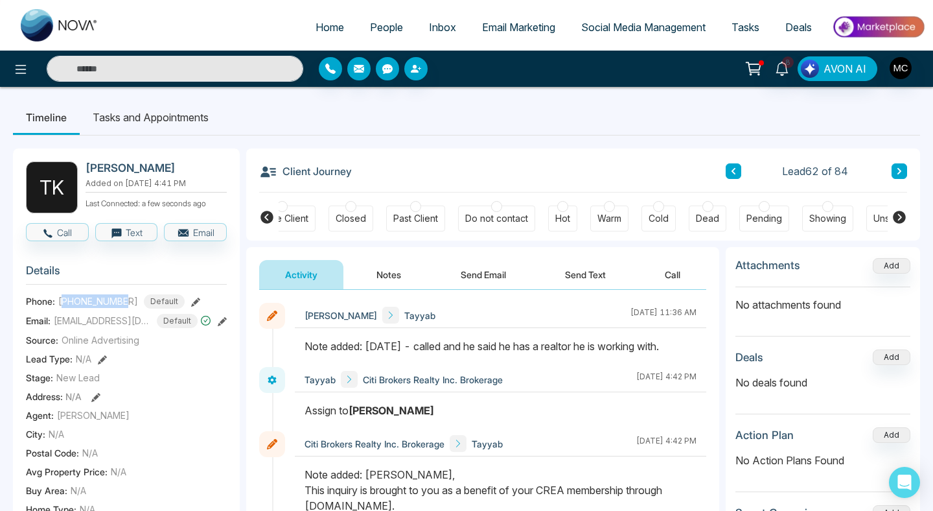
click at [119, 302] on span "[PHONE_NUMBER]" at bounding box center [98, 301] width 80 height 14
click at [121, 321] on span "[EMAIL_ADDRESS][DOMAIN_NAME]" at bounding box center [102, 321] width 97 height 14
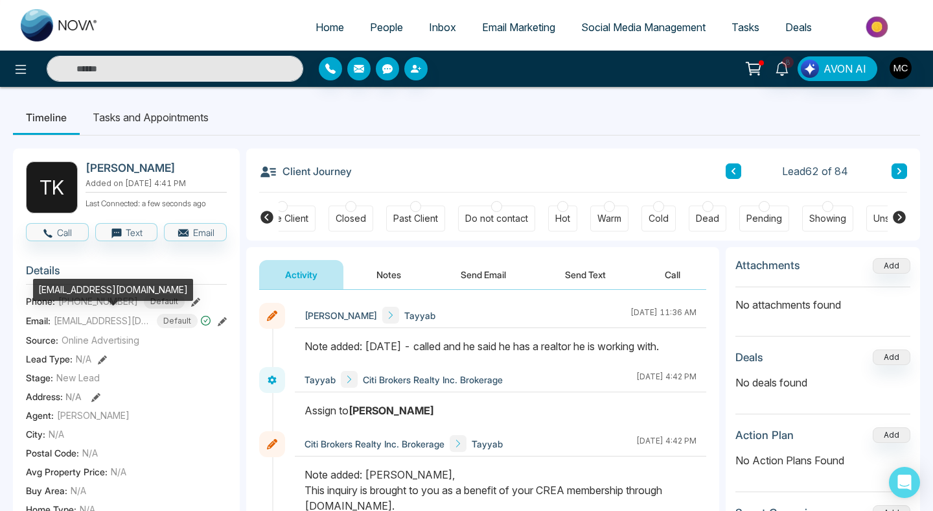
click at [112, 286] on div "[EMAIL_ADDRESS][DOMAIN_NAME]" at bounding box center [113, 290] width 160 height 22
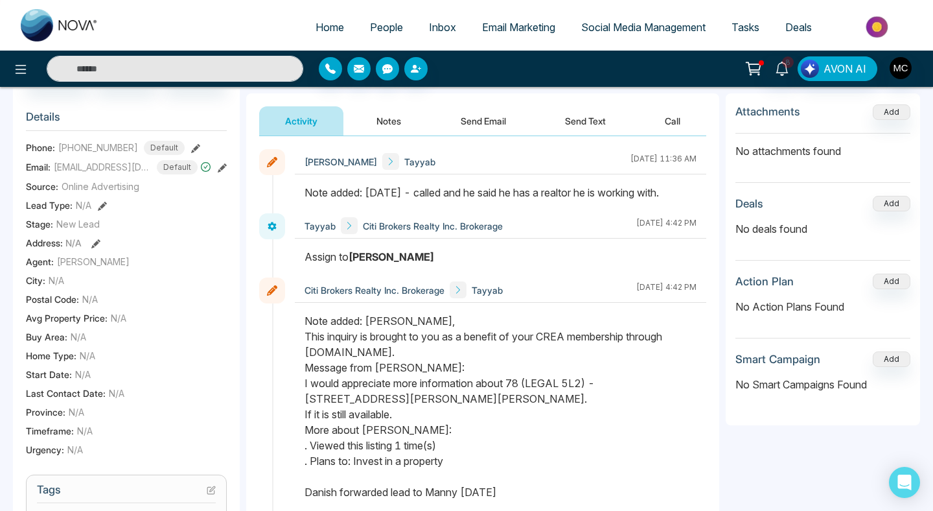
scroll to position [142, 0]
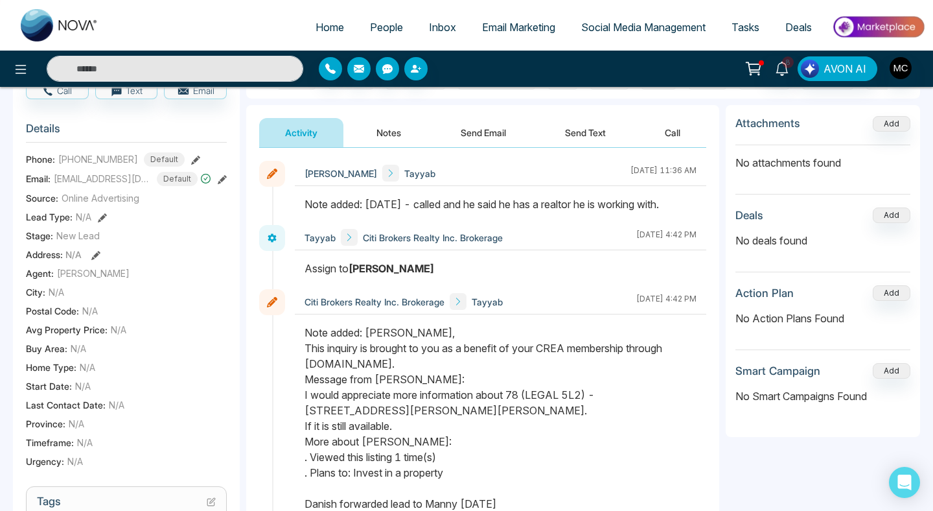
click at [303, 207] on div at bounding box center [501, 210] width 412 height 29
drag, startPoint x: 366, startPoint y: 206, endPoint x: 611, endPoint y: 218, distance: 245.2
click at [611, 218] on div at bounding box center [501, 210] width 412 height 29
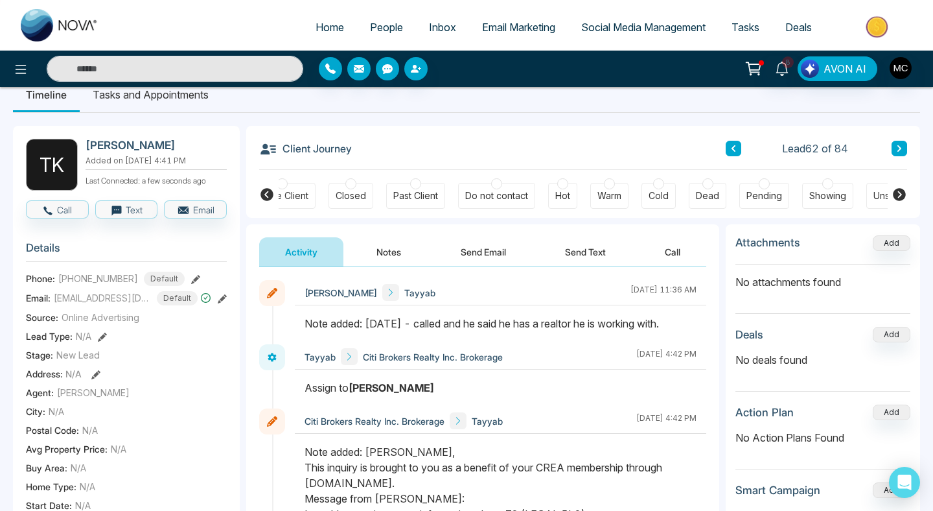
scroll to position [0, 0]
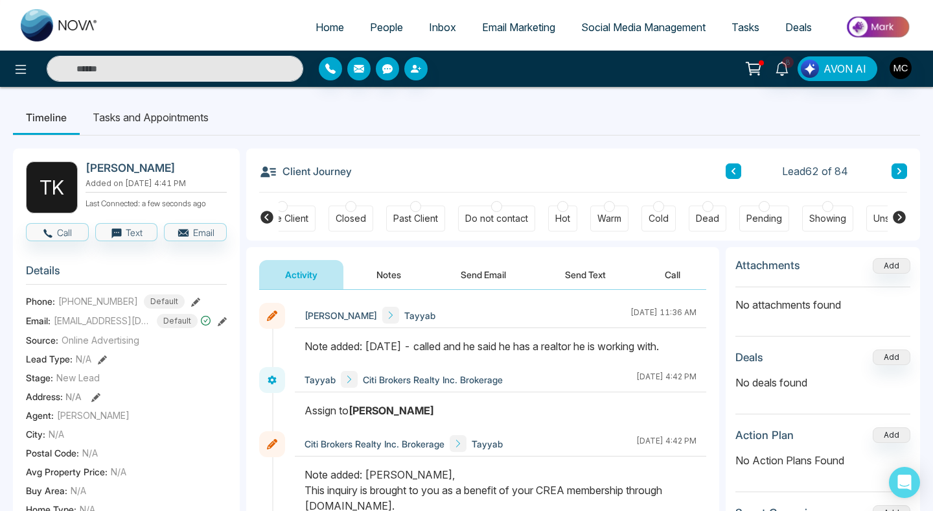
click at [890, 179] on div "Client Journey Lead 62 of 84" at bounding box center [583, 170] width 648 height 44
click at [899, 174] on icon at bounding box center [899, 171] width 6 height 8
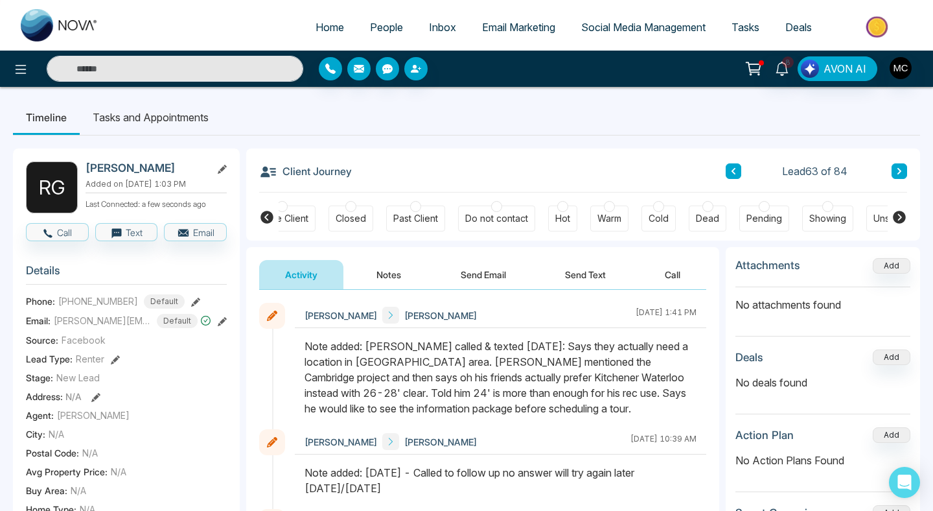
click at [900, 182] on div "Client Journey Lead 63 of 84" at bounding box center [583, 170] width 648 height 44
click at [900, 174] on icon at bounding box center [899, 171] width 6 height 8
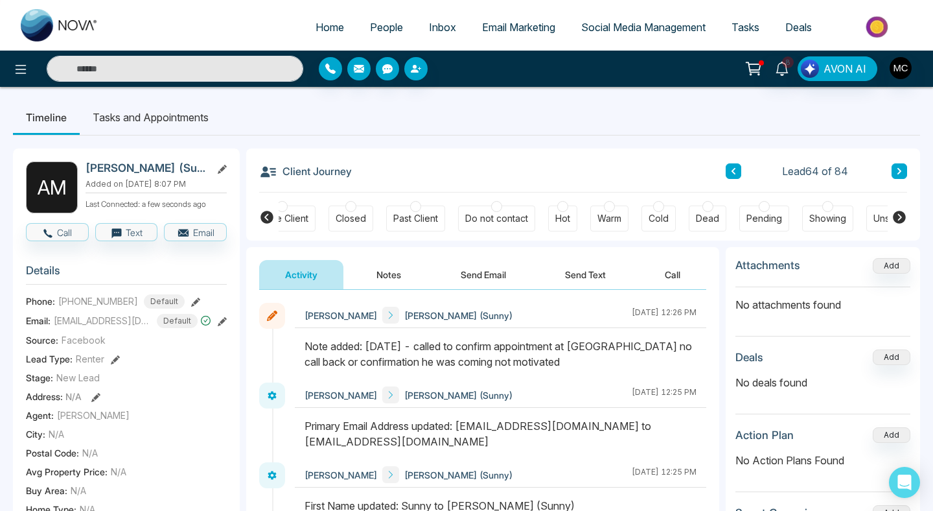
click at [897, 171] on icon at bounding box center [899, 171] width 6 height 8
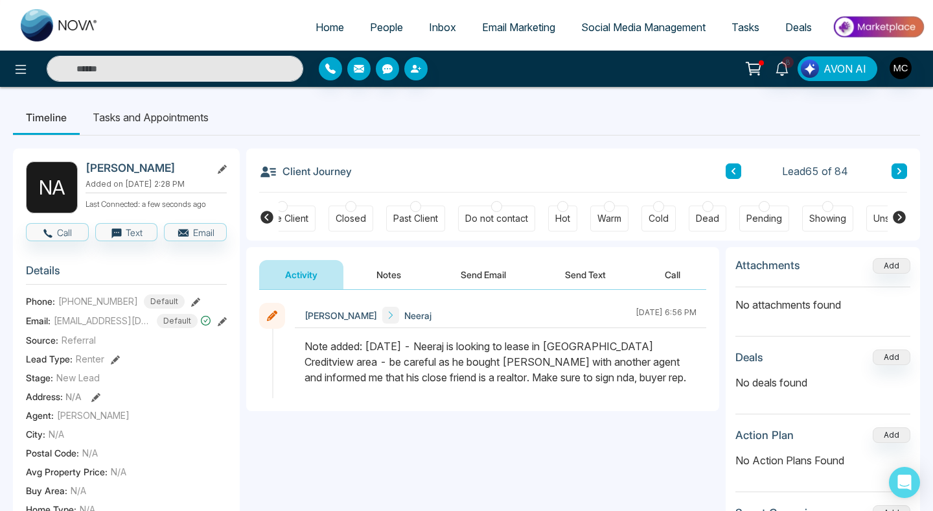
drag, startPoint x: 560, startPoint y: 380, endPoint x: 420, endPoint y: 345, distance: 144.4
click at [420, 345] on div "Note added: [DATE] - Neeraj is looking to lease in [GEOGRAPHIC_DATA] Creditview…" at bounding box center [501, 361] width 392 height 47
click at [142, 170] on h2 "[PERSON_NAME]" at bounding box center [146, 167] width 121 height 13
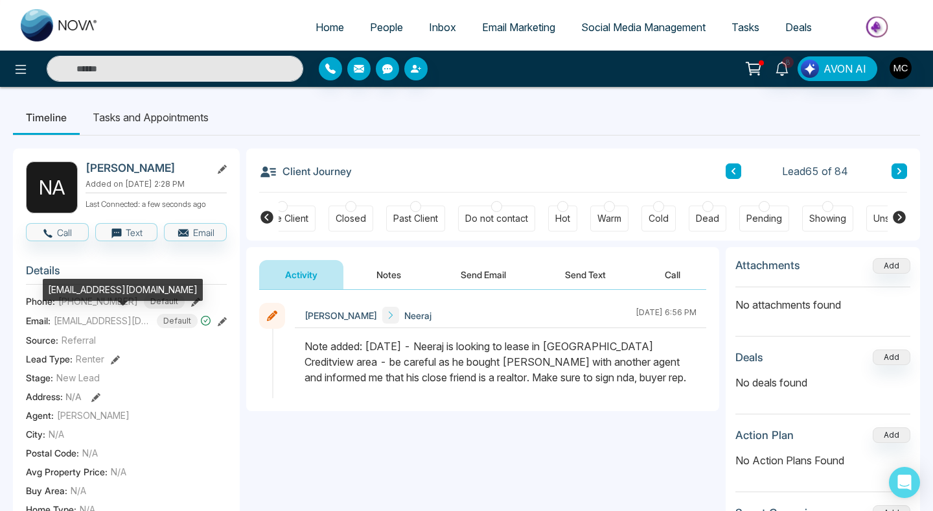
click at [106, 290] on div "[EMAIL_ADDRESS][DOMAIN_NAME]" at bounding box center [123, 290] width 160 height 22
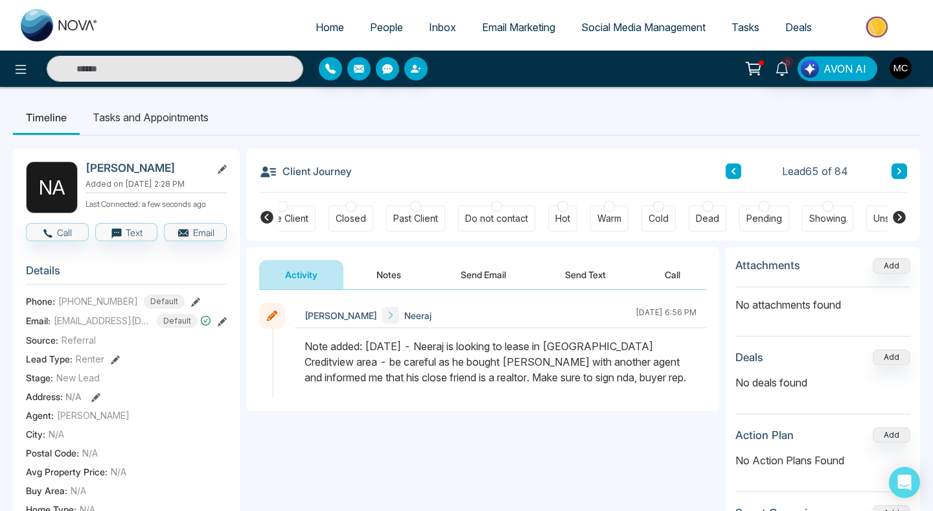
click at [111, 295] on span "[PHONE_NUMBER]" at bounding box center [98, 301] width 80 height 14
click at [903, 169] on button at bounding box center [900, 171] width 16 height 16
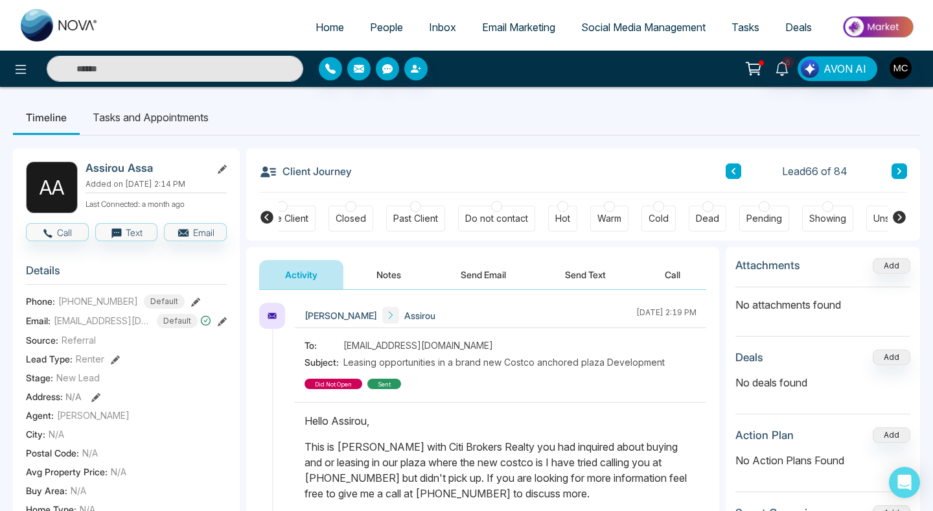
click at [896, 167] on button at bounding box center [900, 171] width 16 height 16
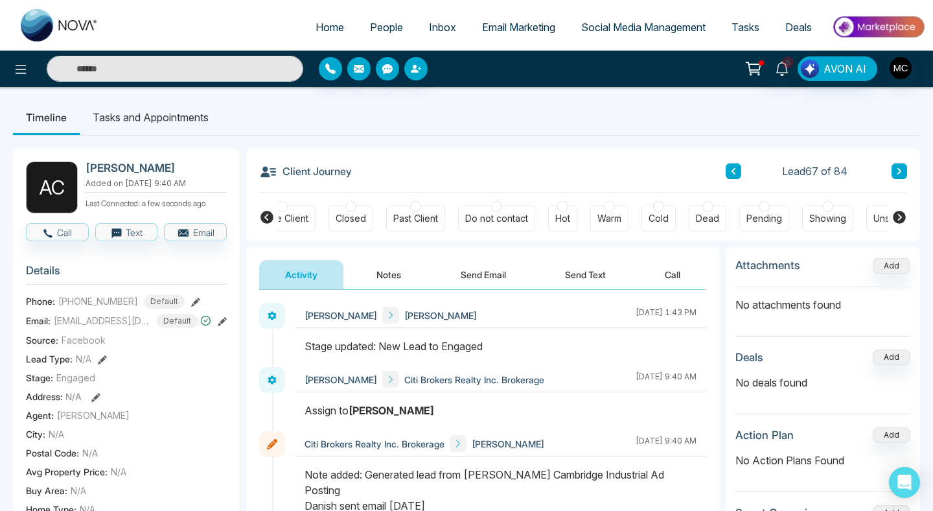
click at [896, 174] on button at bounding box center [900, 171] width 16 height 16
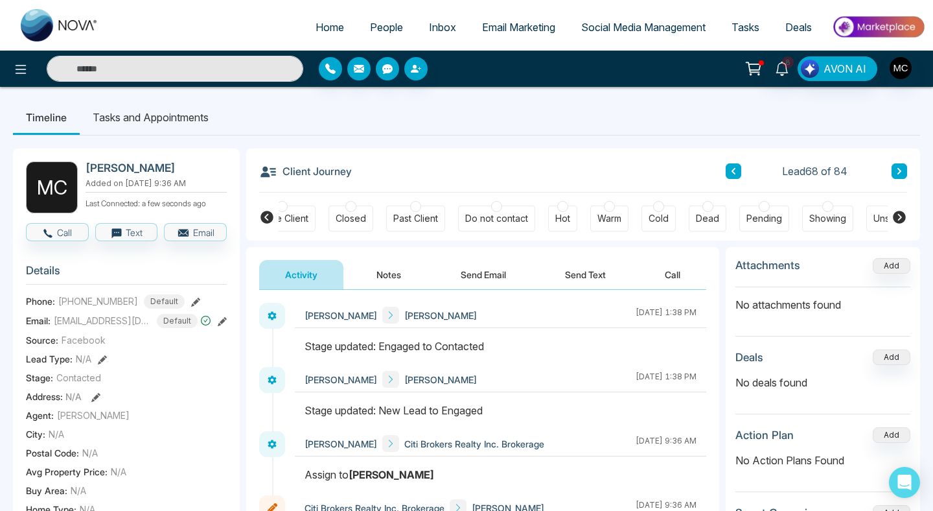
click at [901, 171] on icon at bounding box center [900, 171] width 4 height 6
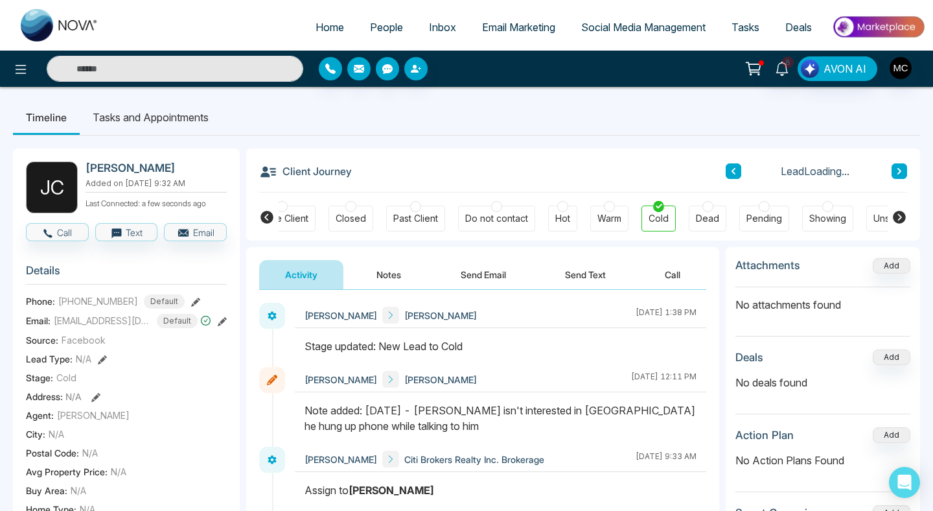
click at [901, 171] on icon at bounding box center [900, 171] width 4 height 6
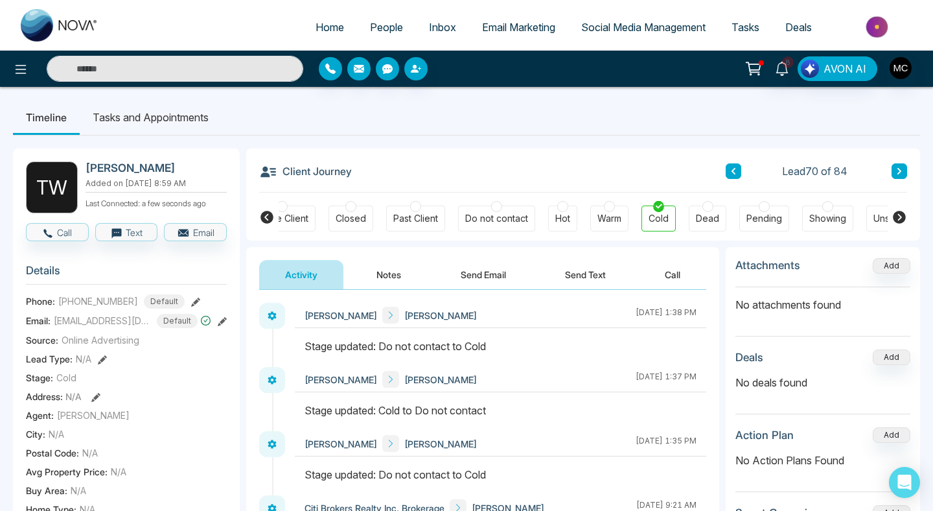
click at [899, 168] on icon at bounding box center [899, 171] width 6 height 8
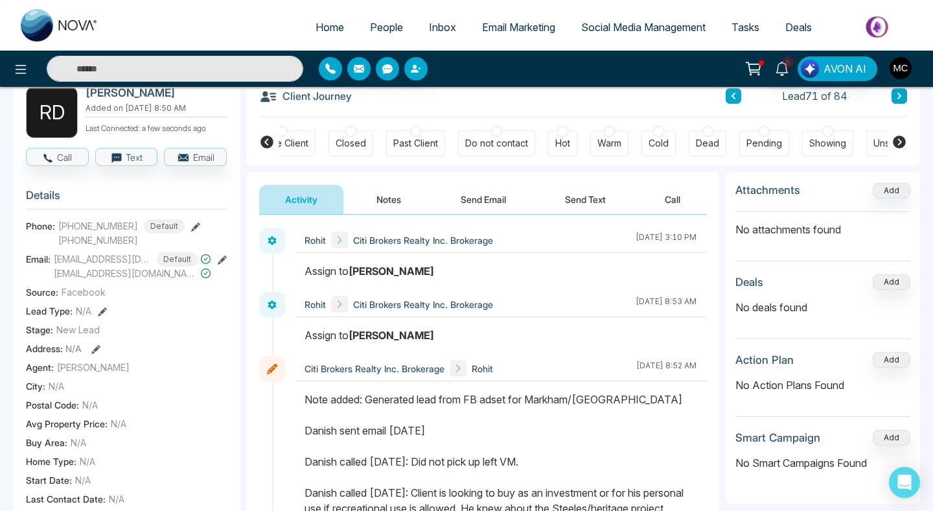
scroll to position [64, 0]
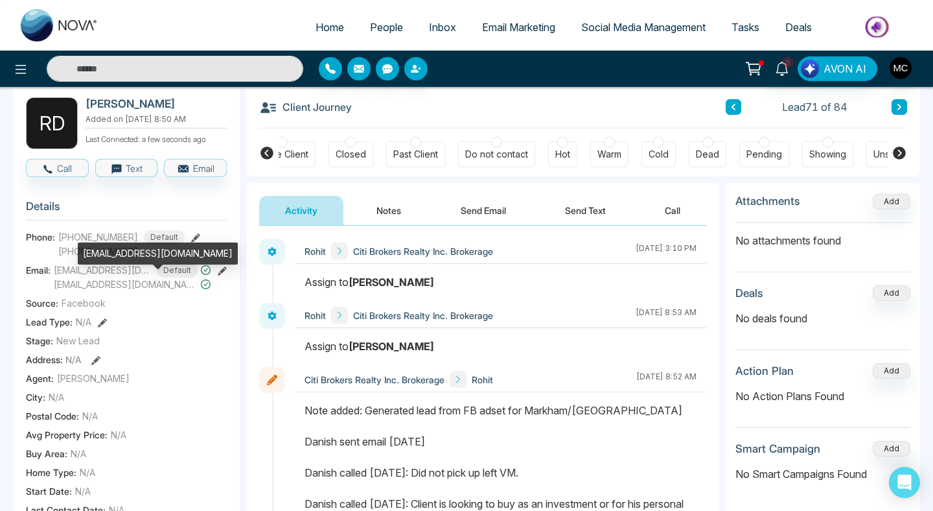
click at [103, 282] on span "[EMAIL_ADDRESS][DOMAIN_NAME]" at bounding box center [126, 284] width 144 height 14
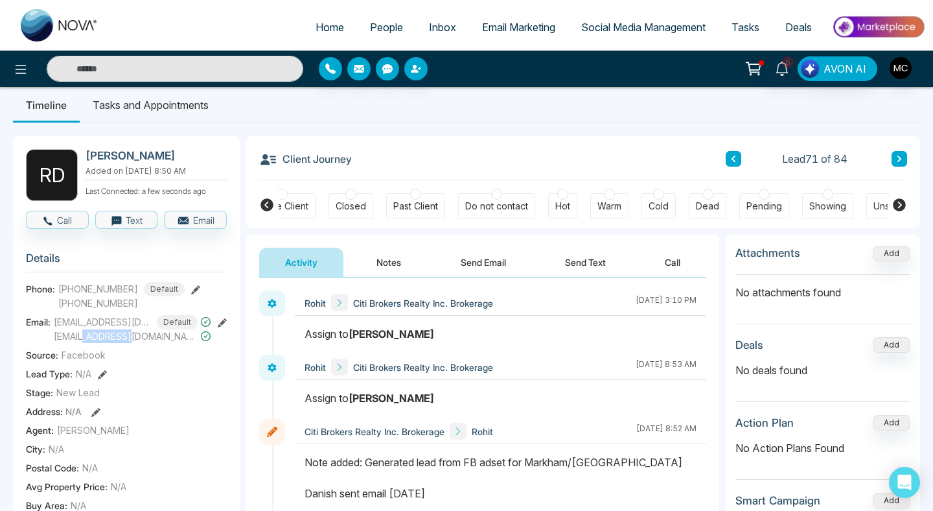
scroll to position [0, 0]
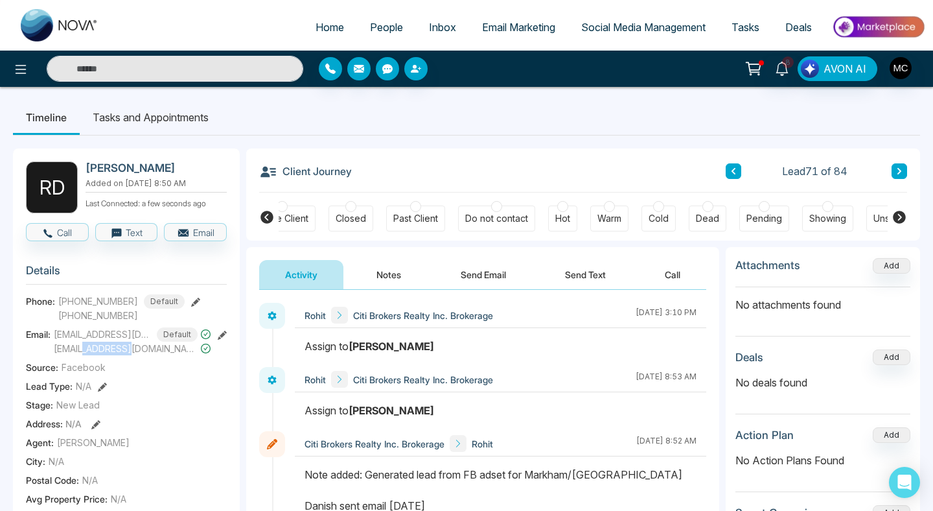
click at [901, 176] on button at bounding box center [900, 171] width 16 height 16
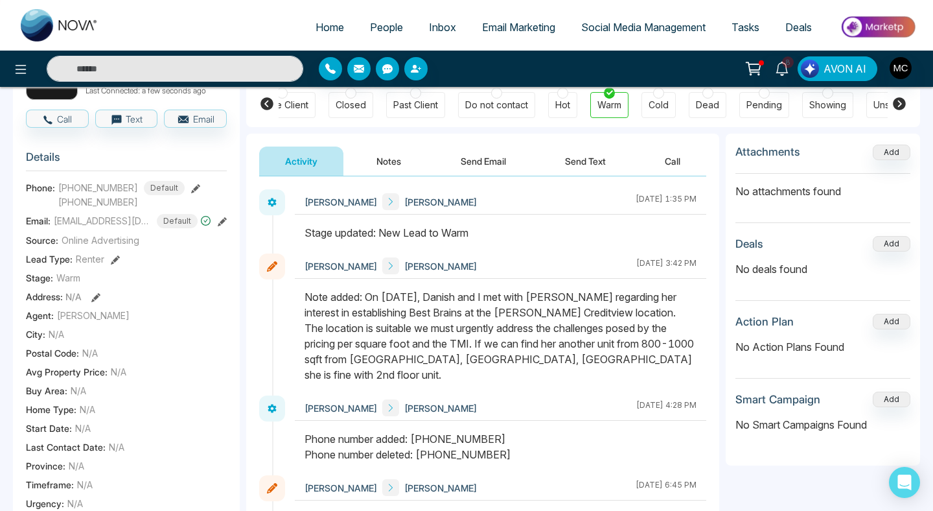
scroll to position [117, 0]
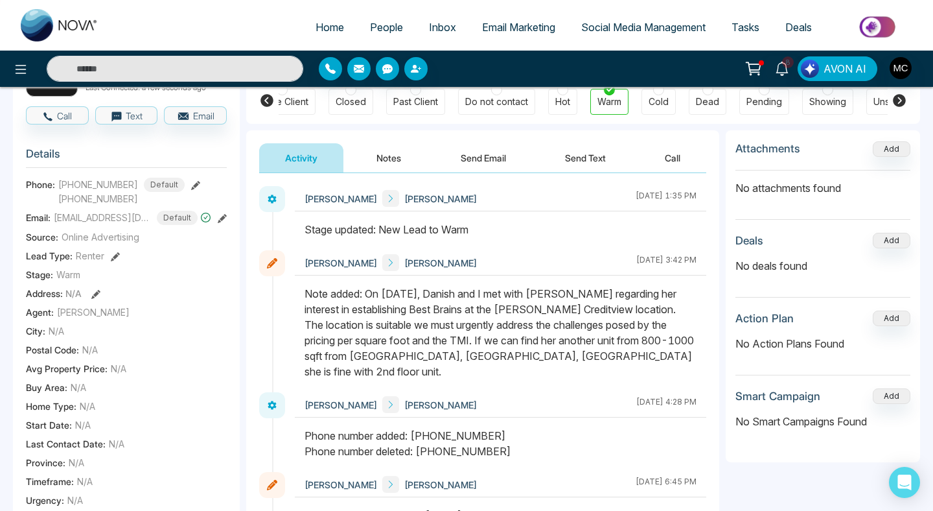
drag, startPoint x: 367, startPoint y: 294, endPoint x: 653, endPoint y: 351, distance: 291.4
click at [653, 351] on div "Note added: On [DATE], Danish and I met with [PERSON_NAME] regarding her intere…" at bounding box center [501, 332] width 392 height 93
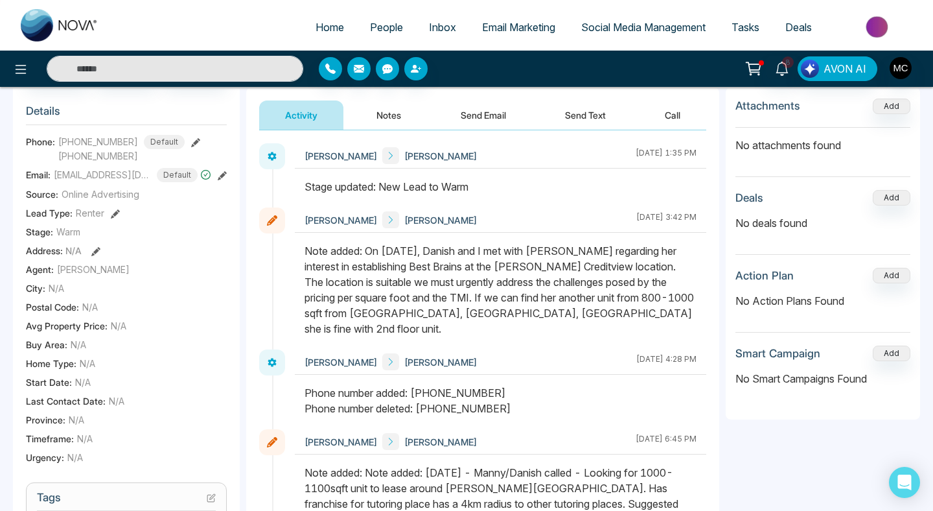
scroll to position [154, 0]
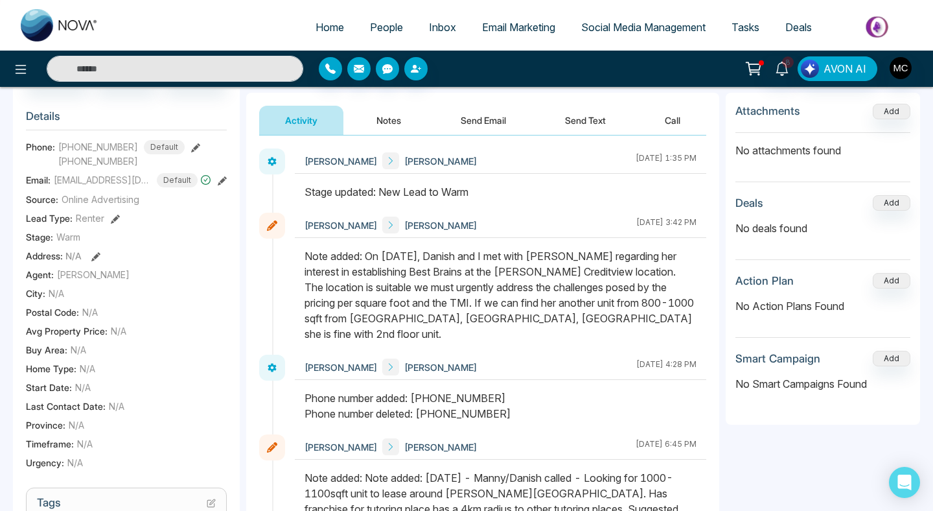
drag, startPoint x: 426, startPoint y: 381, endPoint x: 525, endPoint y: 377, distance: 99.3
click at [525, 390] on div "Phone number added: [PHONE_NUMBER] Phone number deleted: [PHONE_NUMBER]" at bounding box center [501, 405] width 392 height 31
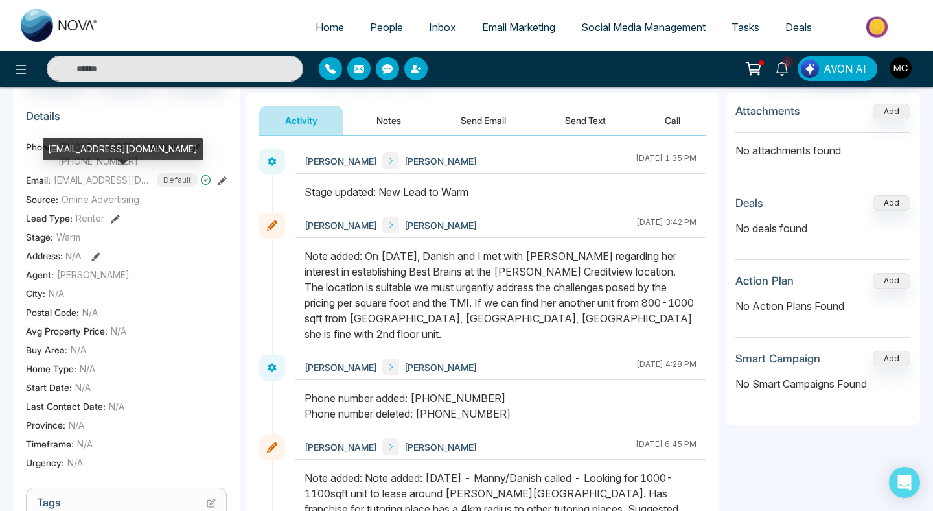
click at [105, 150] on div "[EMAIL_ADDRESS][DOMAIN_NAME]" at bounding box center [123, 149] width 160 height 22
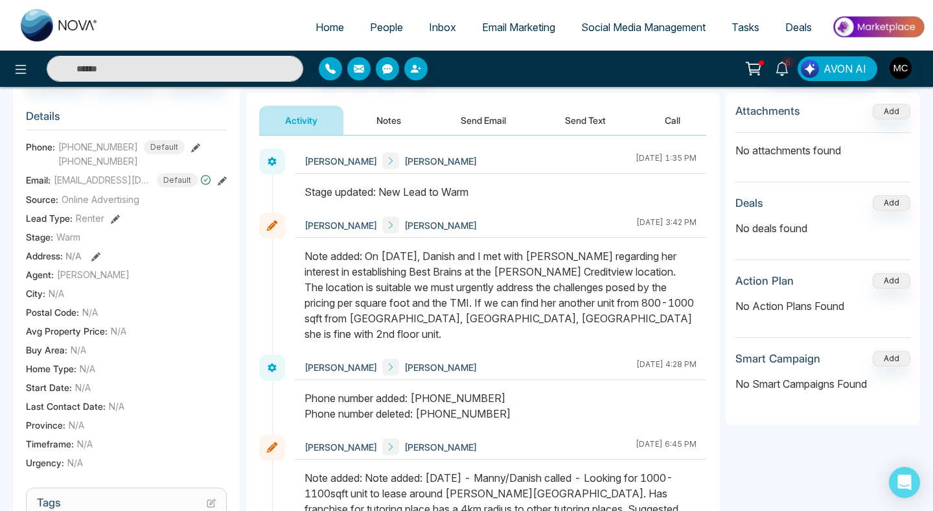
click at [118, 146] on span "[PHONE_NUMBER]" at bounding box center [98, 147] width 80 height 14
click at [113, 162] on span "[PHONE_NUMBER]" at bounding box center [121, 161] width 126 height 14
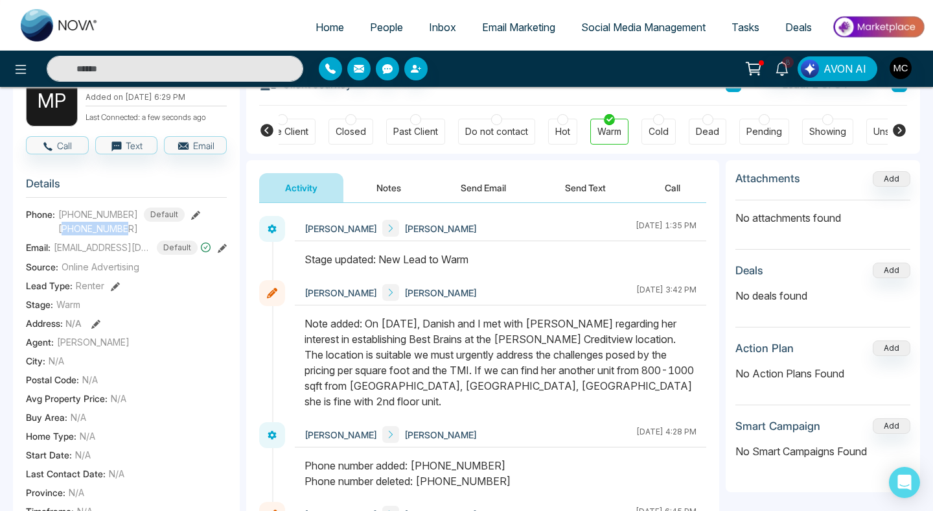
scroll to position [0, 0]
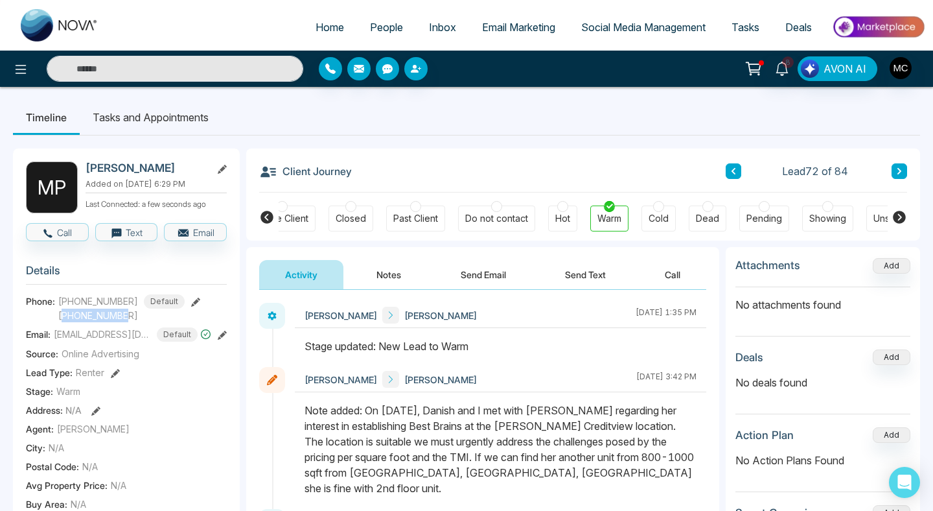
click at [901, 172] on icon at bounding box center [899, 171] width 6 height 8
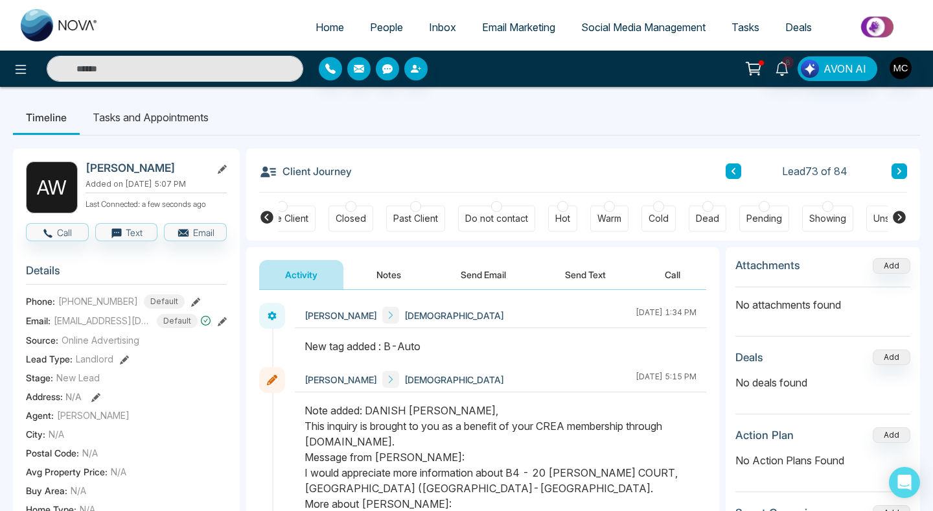
click at [896, 168] on icon at bounding box center [899, 171] width 6 height 8
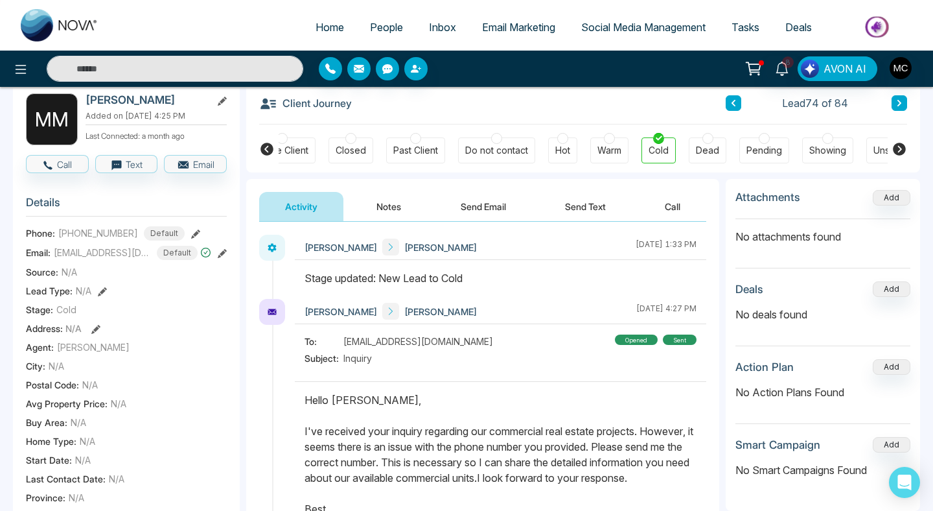
scroll to position [27, 0]
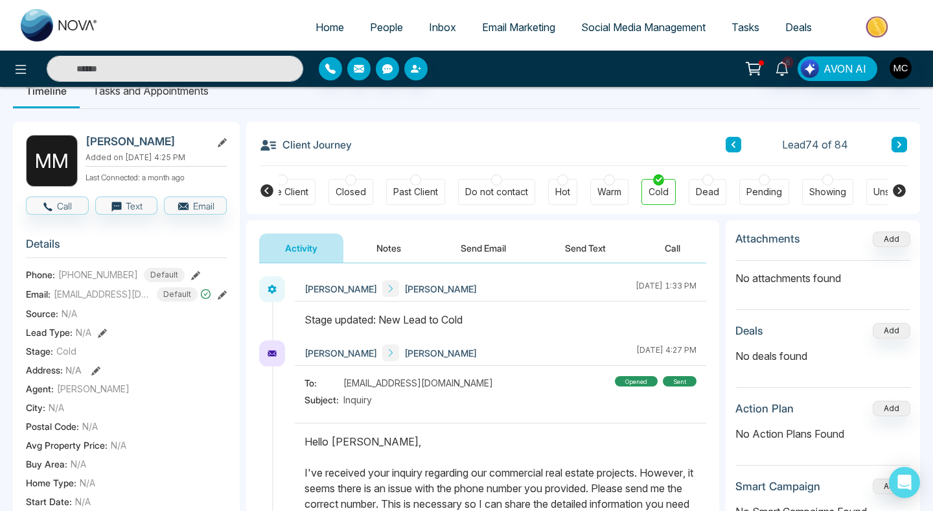
click at [894, 147] on button at bounding box center [900, 145] width 16 height 16
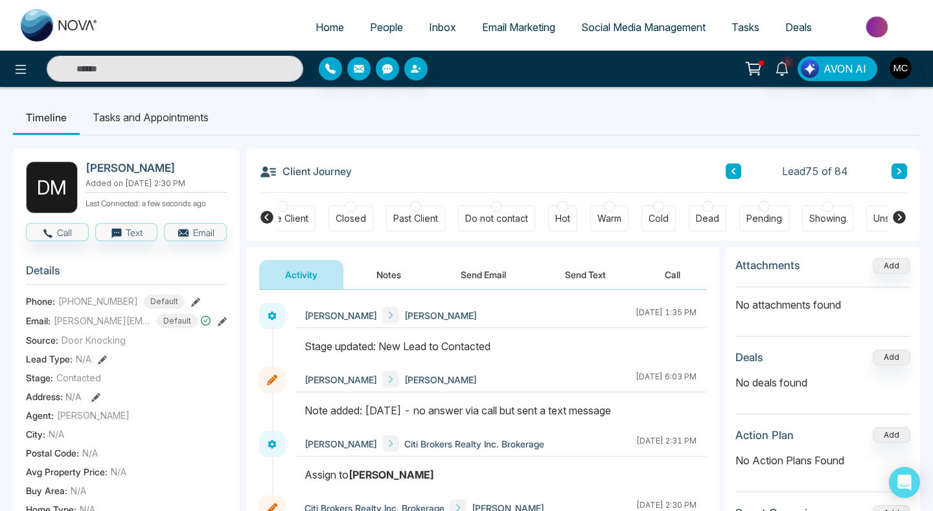
click at [888, 178] on div "Lead 75 of 84" at bounding box center [816, 171] width 181 height 16
click at [896, 174] on icon at bounding box center [899, 171] width 6 height 8
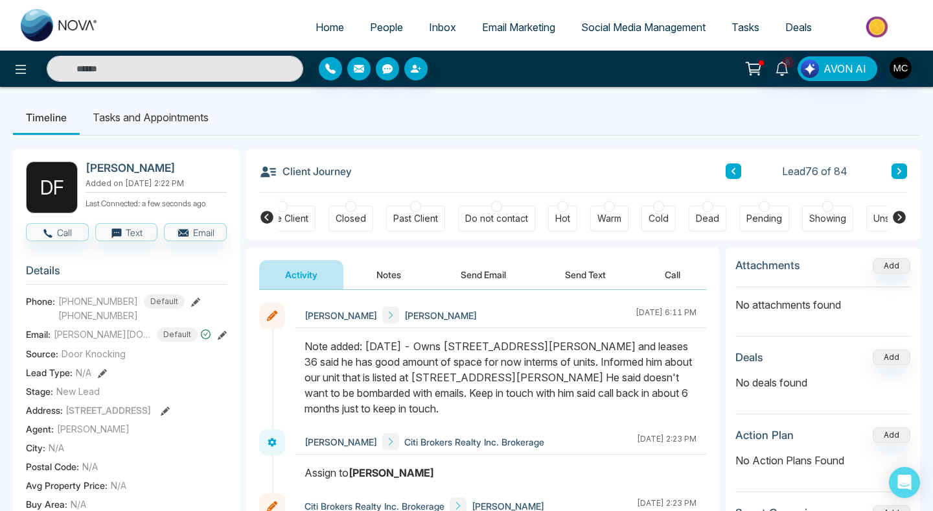
click at [902, 173] on icon at bounding box center [899, 171] width 6 height 8
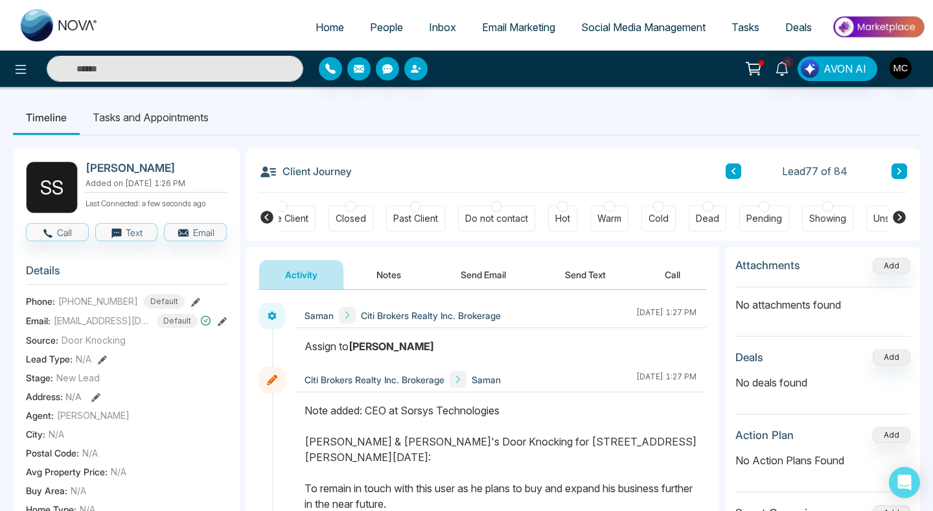
click at [898, 173] on icon at bounding box center [900, 171] width 4 height 6
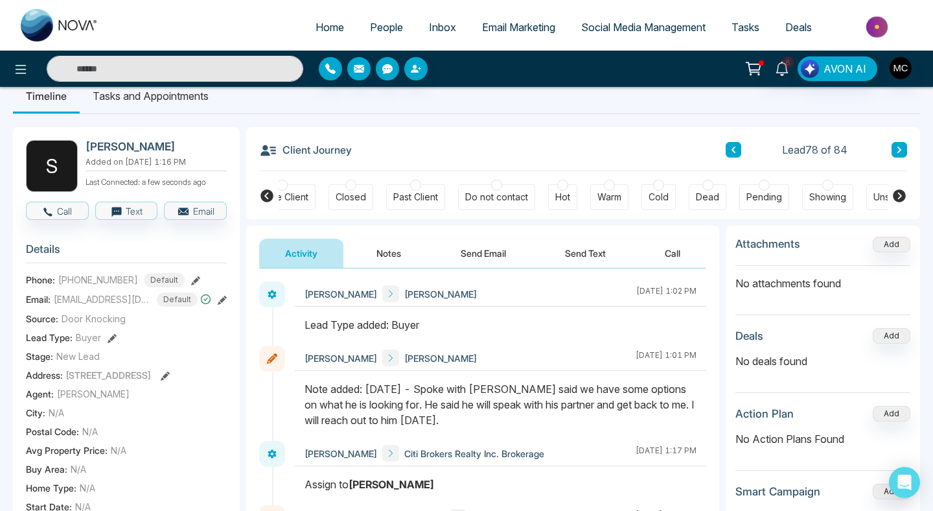
scroll to position [4, 0]
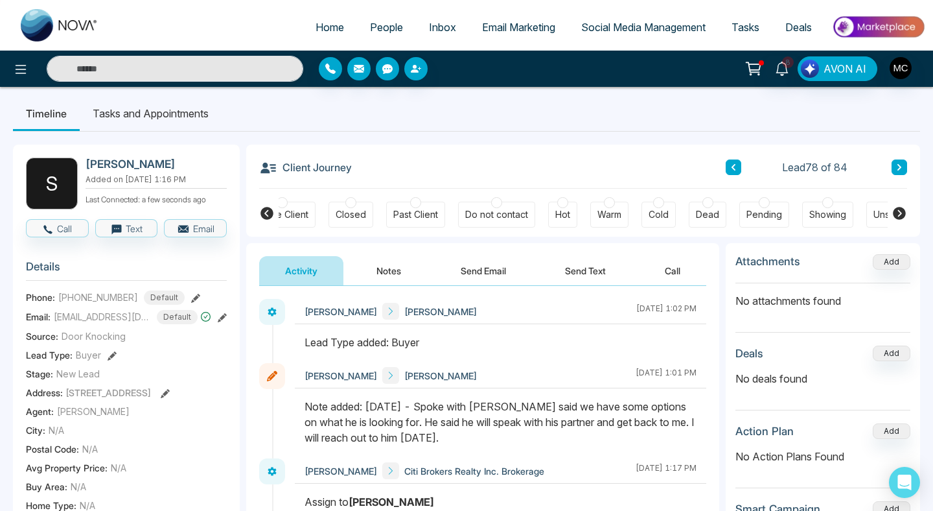
click at [896, 169] on button at bounding box center [900, 167] width 16 height 16
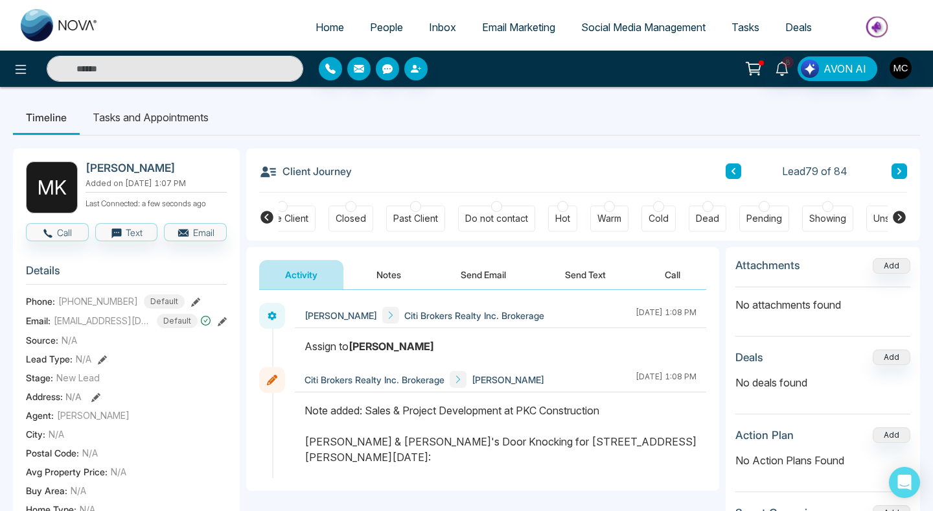
click at [901, 178] on button at bounding box center [900, 171] width 16 height 16
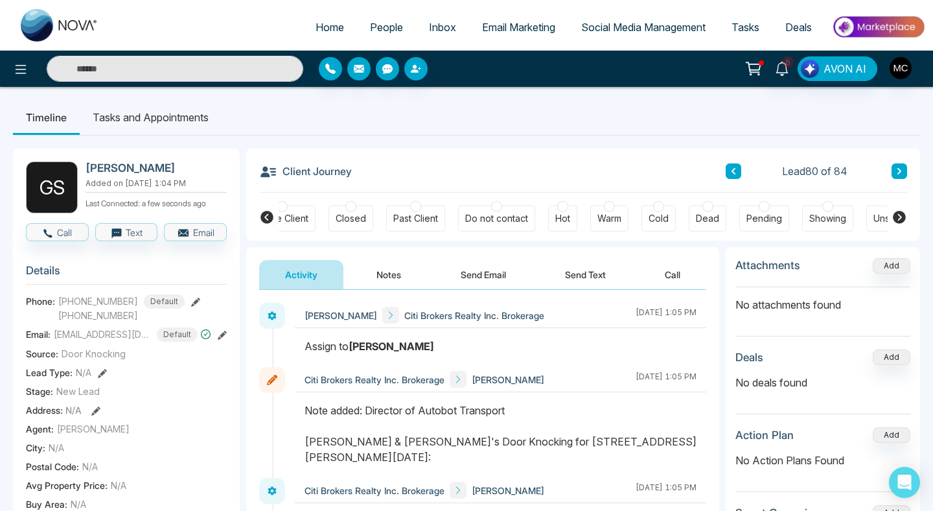
click at [892, 173] on button at bounding box center [900, 171] width 16 height 16
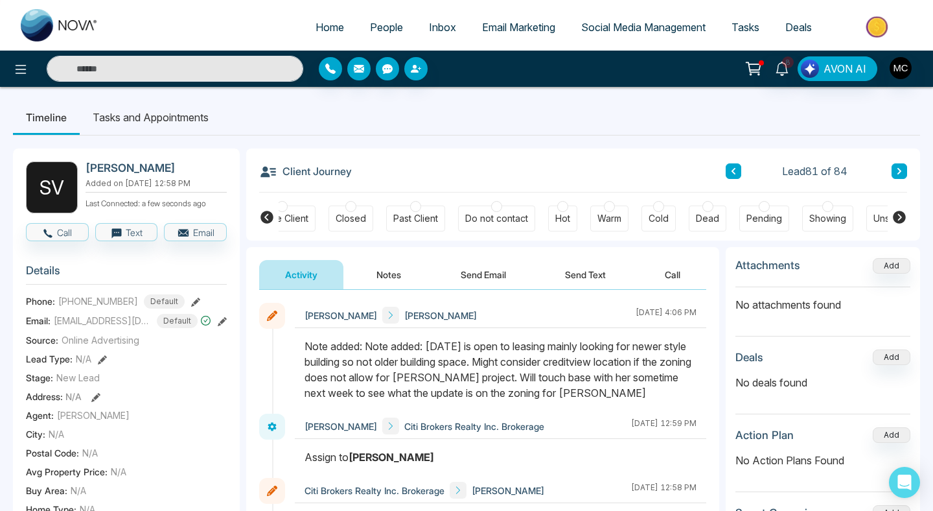
click at [892, 173] on button at bounding box center [900, 171] width 16 height 16
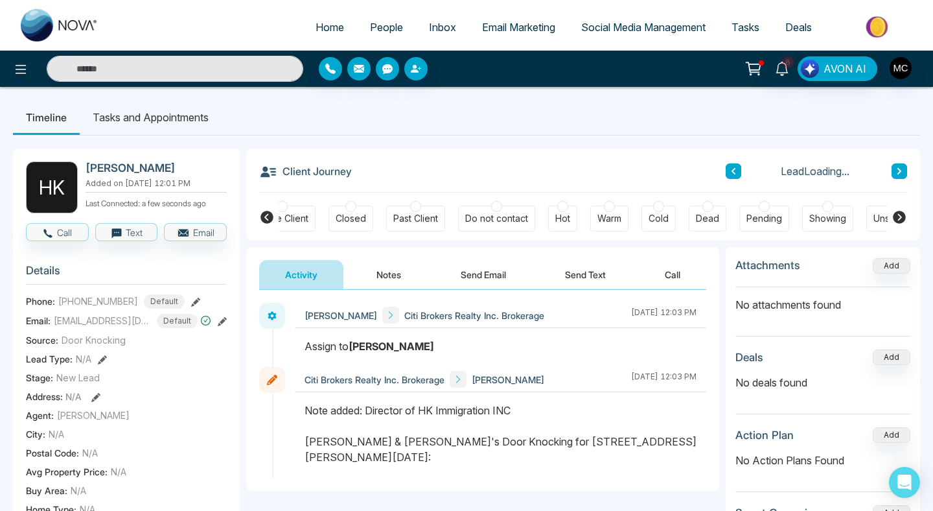
click at [892, 173] on button at bounding box center [900, 171] width 16 height 16
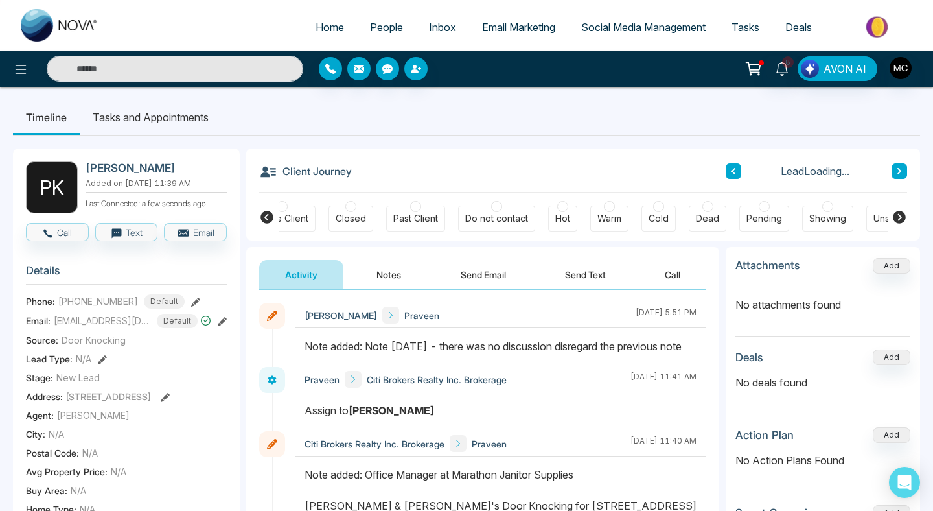
click at [892, 174] on button at bounding box center [900, 171] width 16 height 16
